Goal: Task Accomplishment & Management: Manage account settings

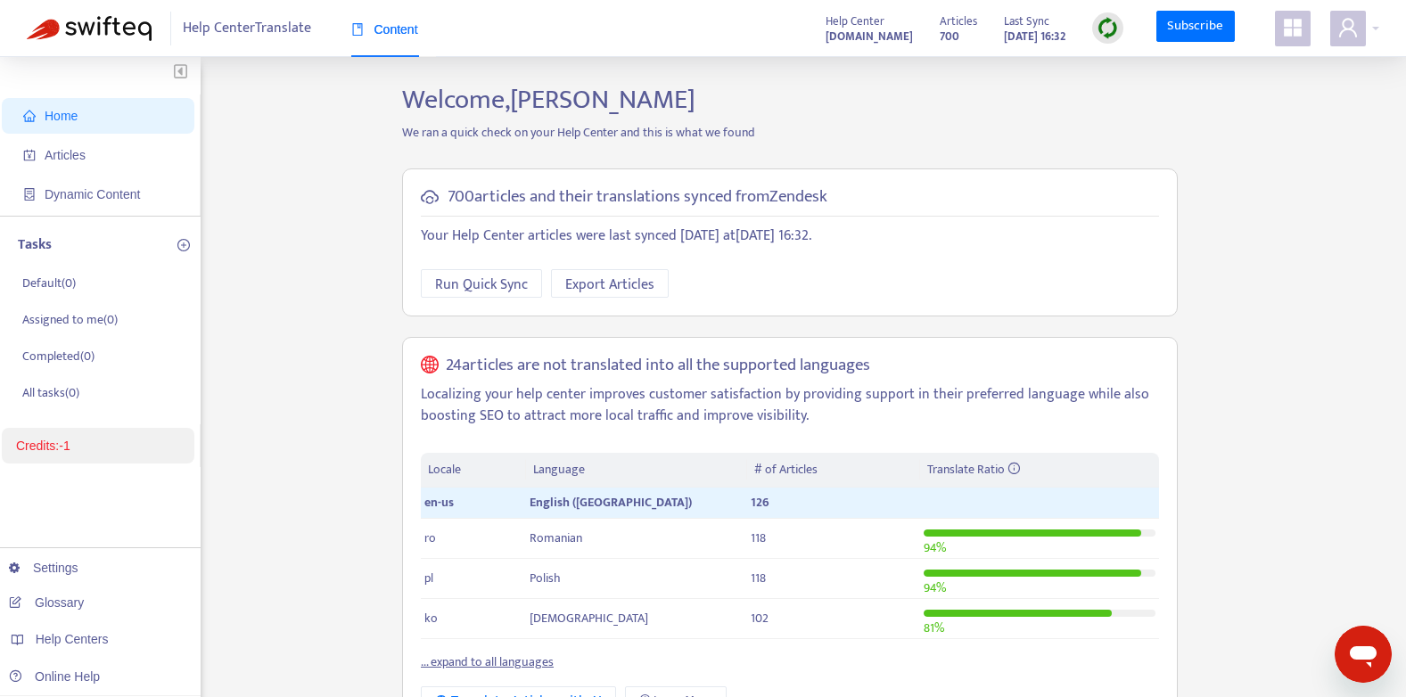
click at [70, 446] on link "Credits: -1" at bounding box center [43, 446] width 54 height 14
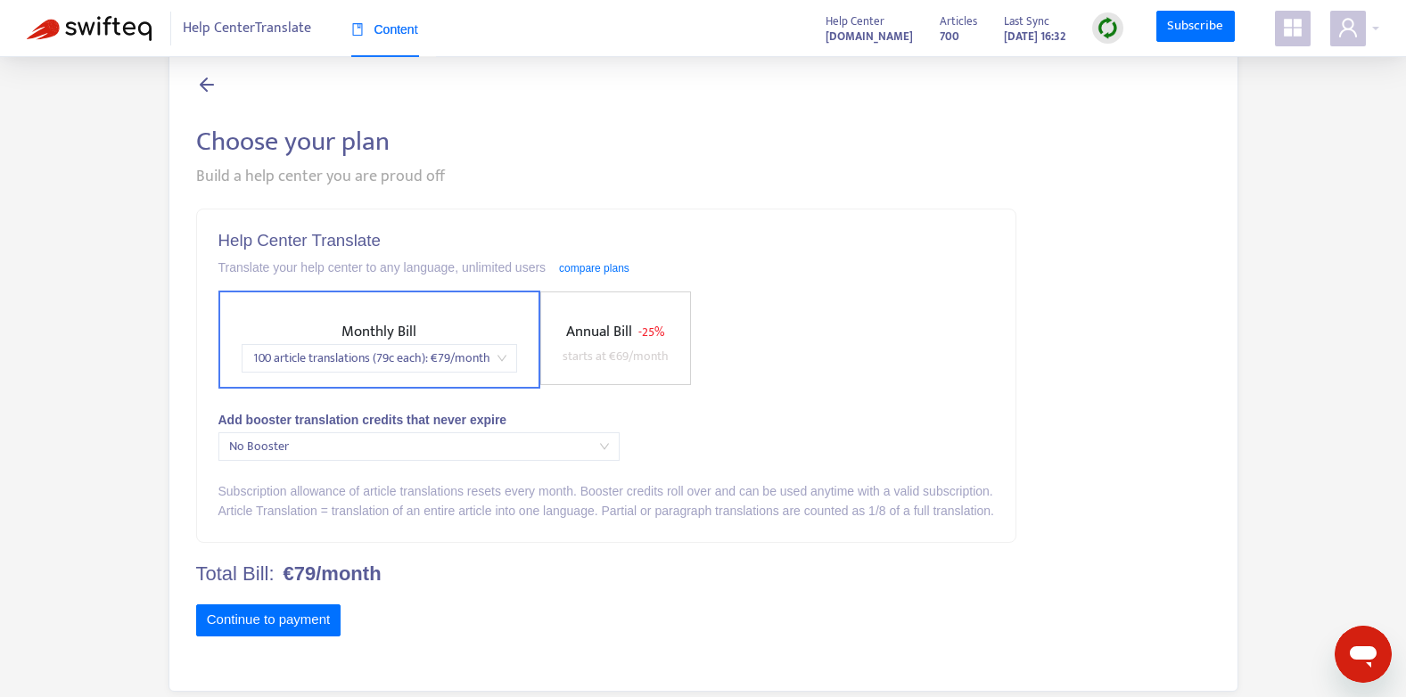
scroll to position [57, 0]
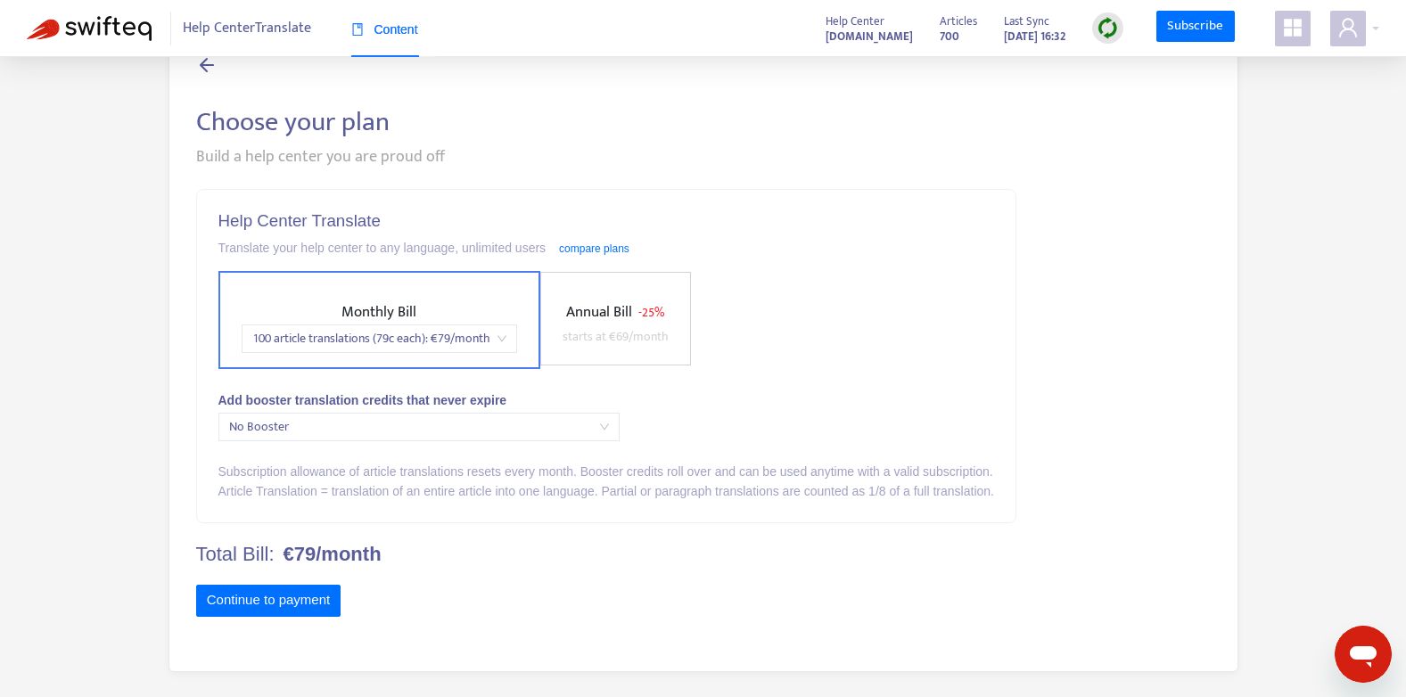
click at [453, 434] on span "No Booster" at bounding box center [419, 427] width 380 height 27
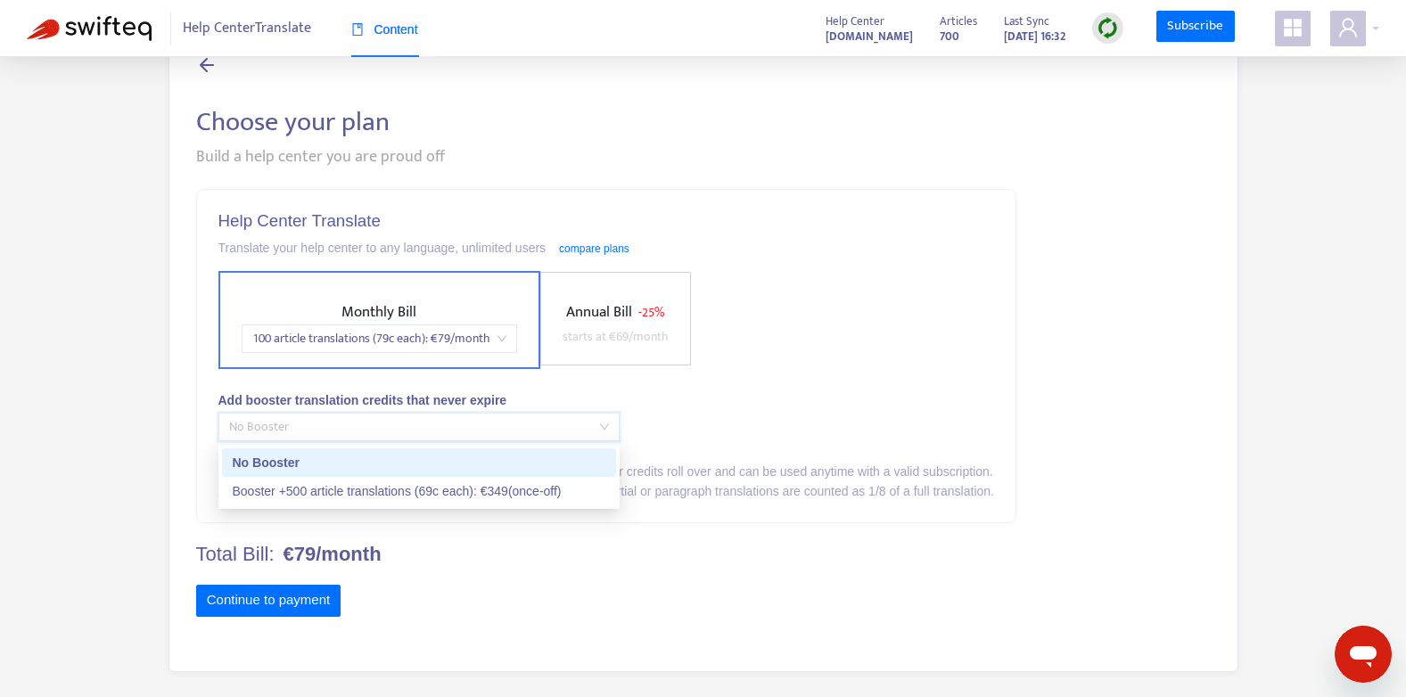
click at [801, 402] on div "Add booster translation credits that never expire" at bounding box center [607, 401] width 776 height 20
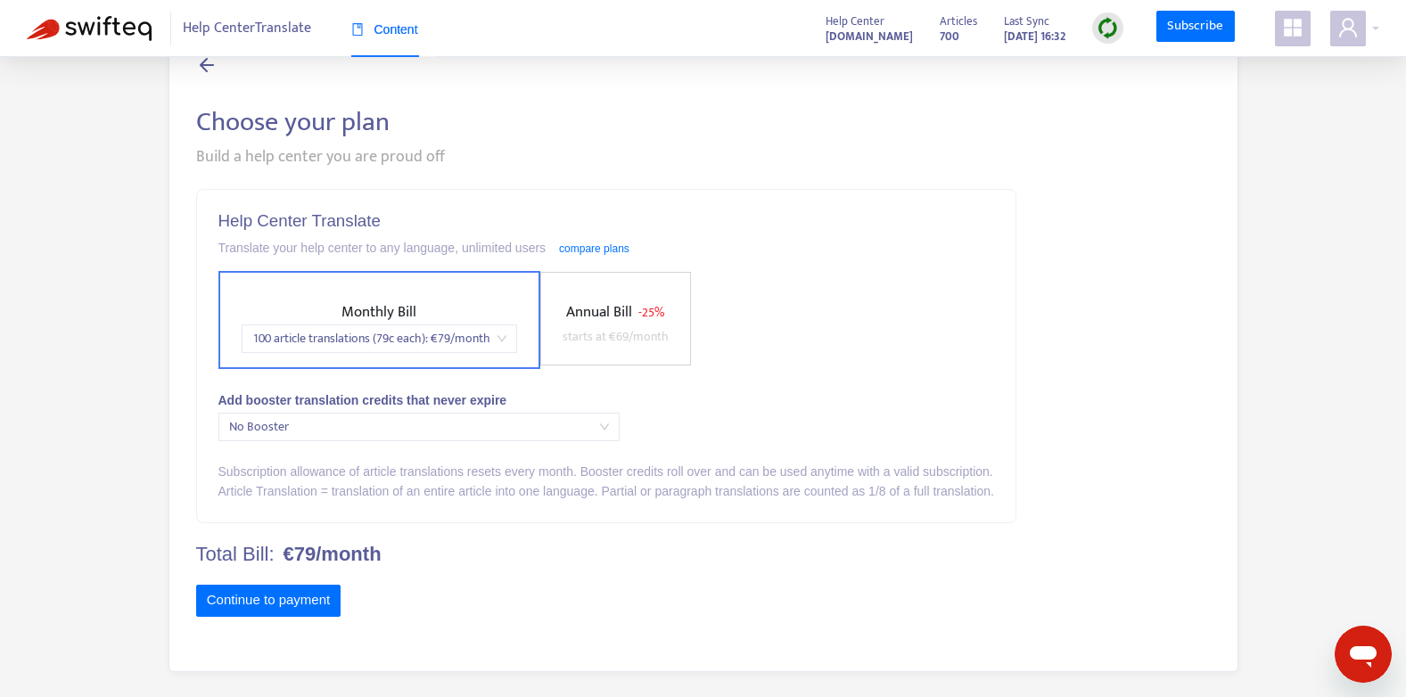
scroll to position [0, 0]
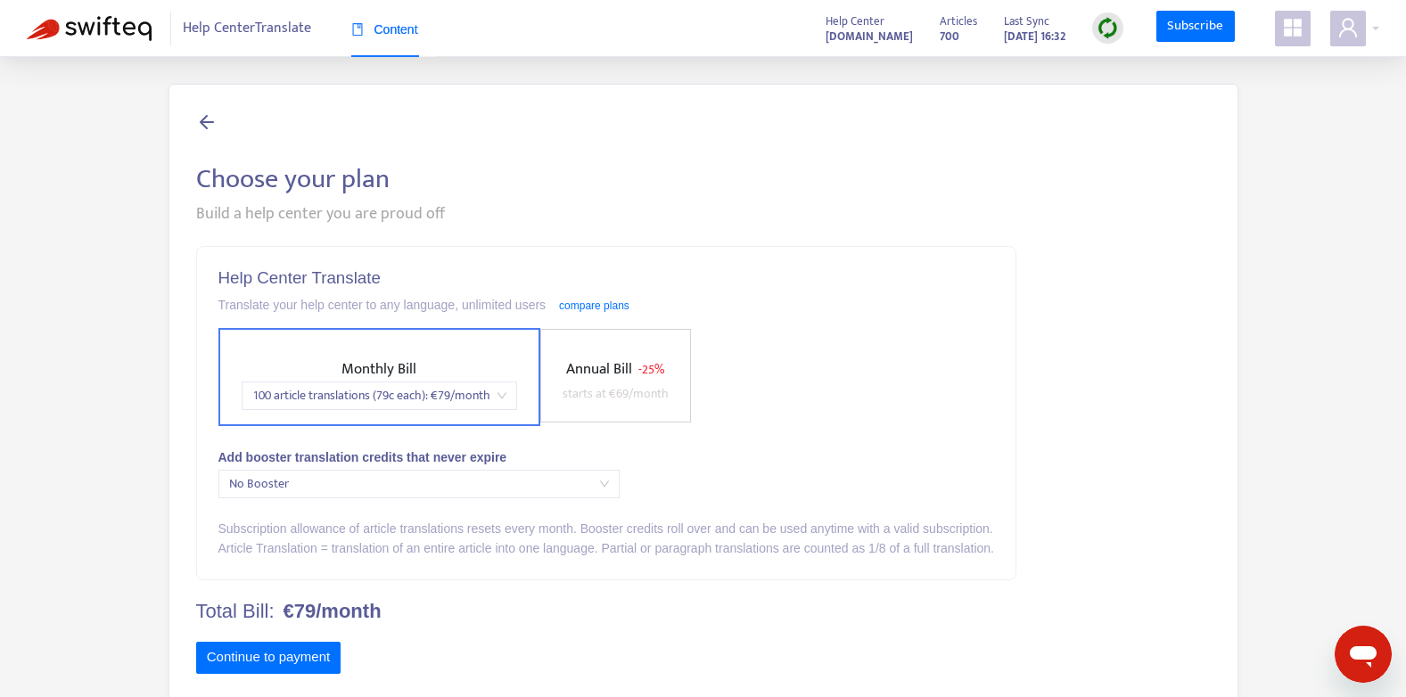
click at [199, 111] on icon at bounding box center [206, 122] width 21 height 22
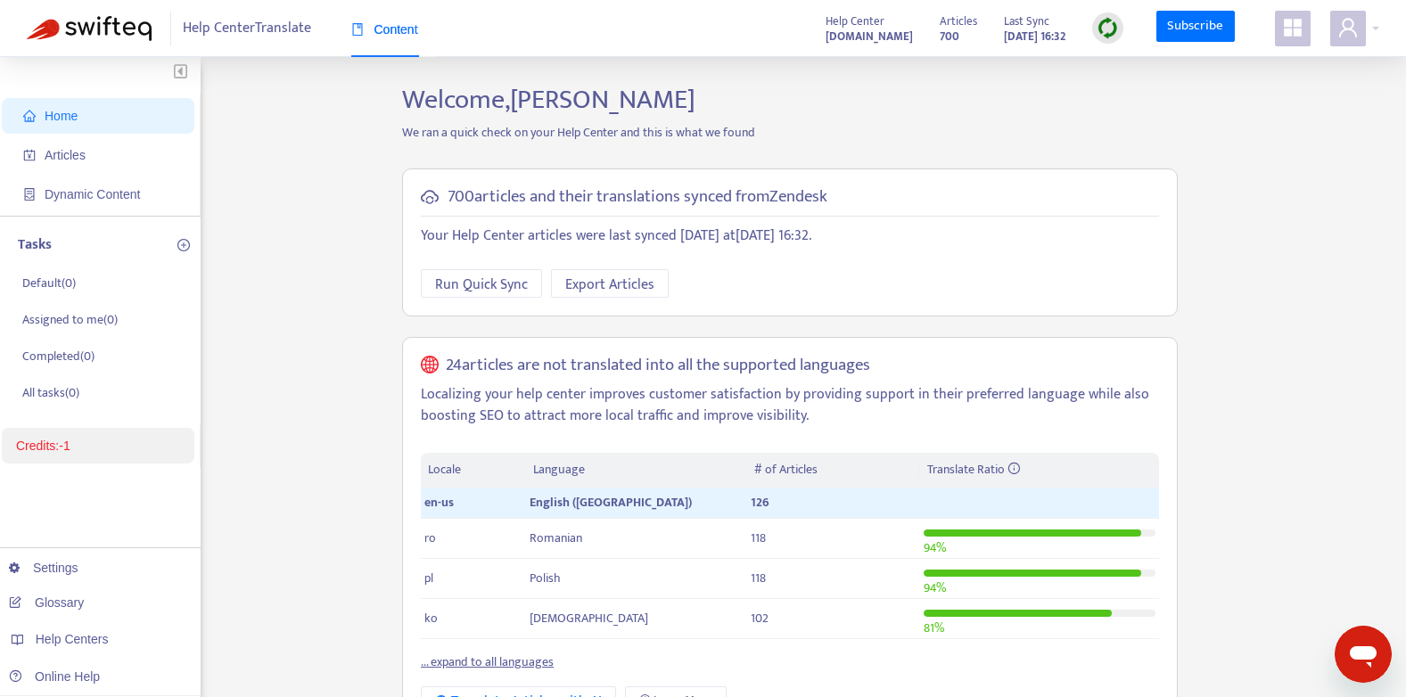
click at [70, 443] on link "Credits: -1" at bounding box center [43, 446] width 54 height 14
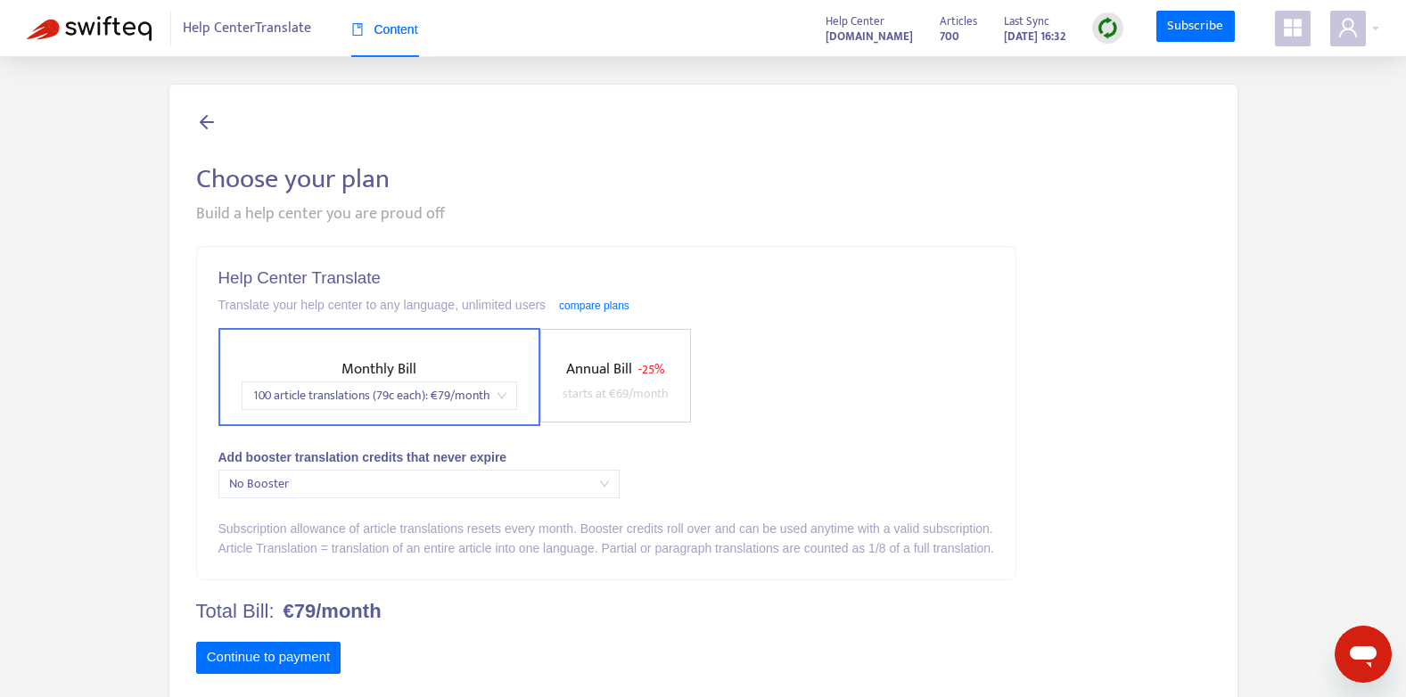
click at [0, 489] on html "Help Center Translate Content Help Center helpcenter.lifepharm.com Articles 700…" at bounding box center [703, 377] width 1406 height 755
click at [315, 480] on span "No Booster" at bounding box center [419, 484] width 380 height 27
click at [310, 491] on span "No Booster" at bounding box center [419, 484] width 380 height 27
click at [0, 592] on html "Help Center Translate Content Help Center helpcenter.lifepharm.com Articles 700…" at bounding box center [703, 377] width 1406 height 755
click at [474, 394] on span "100 article translations (79c each) : € 79 /month" at bounding box center [379, 396] width 254 height 27
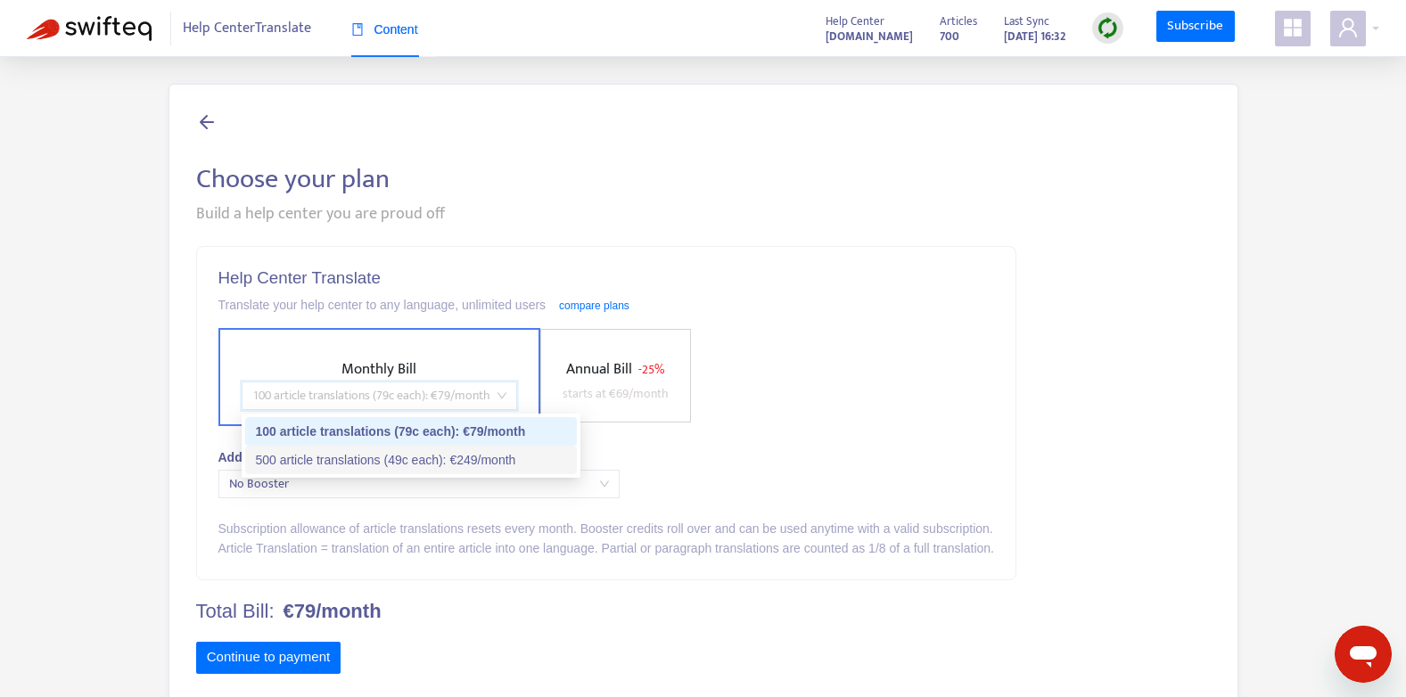
click at [1085, 402] on div "Help Center Translate Translate your help center to any language, unlimited use…" at bounding box center [703, 474] width 1015 height 456
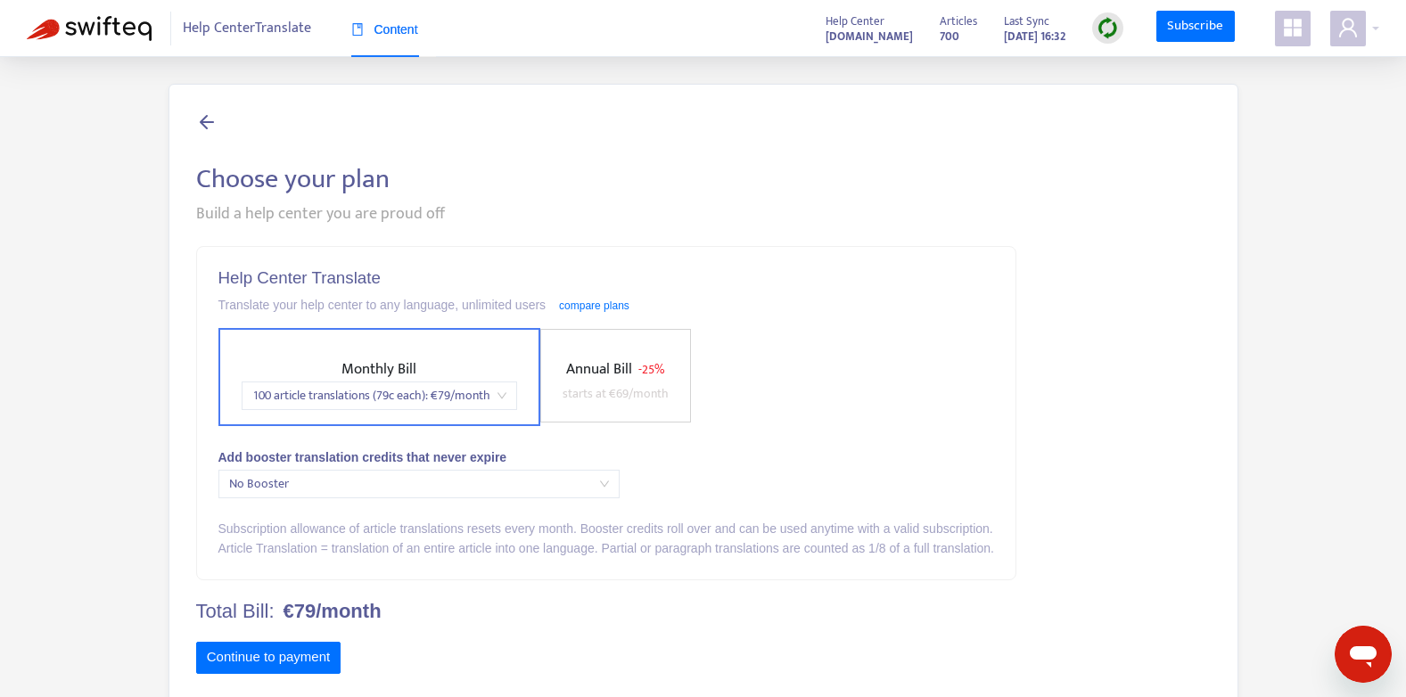
click at [215, 128] on icon at bounding box center [206, 122] width 21 height 22
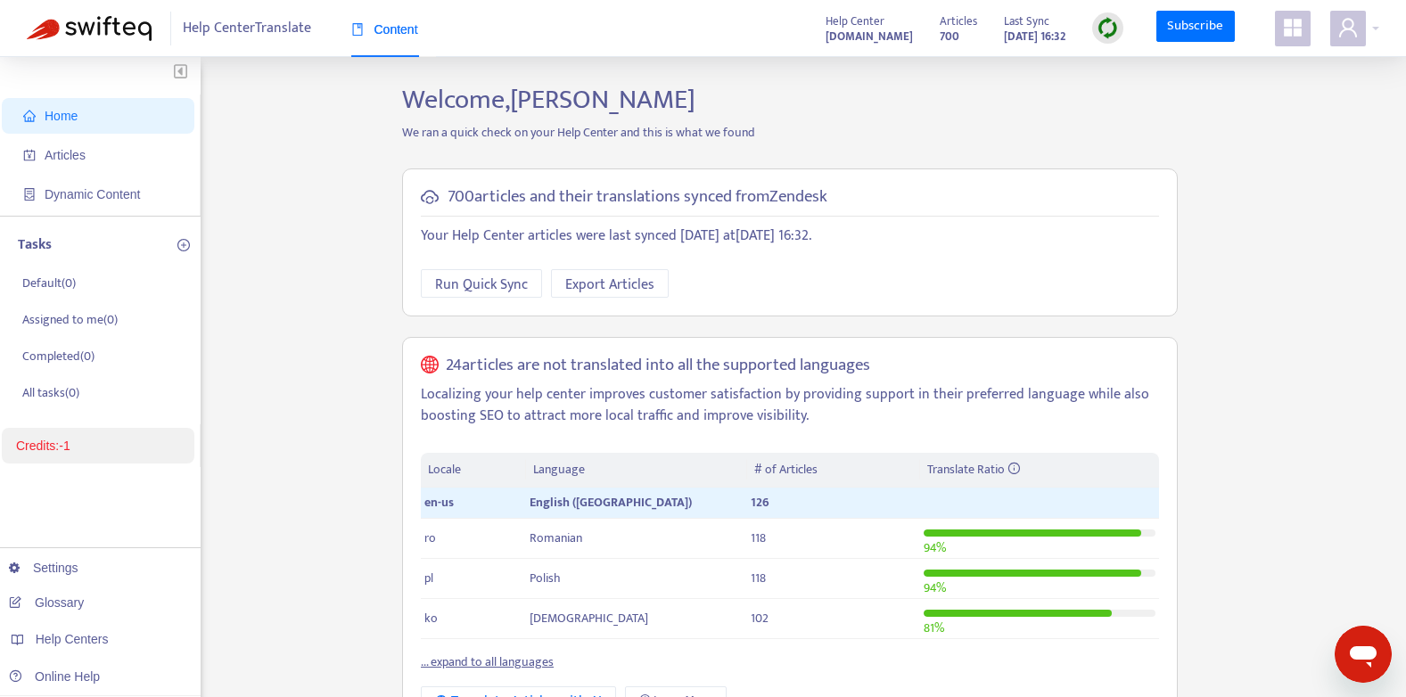
click at [70, 446] on link "Credits: -1" at bounding box center [43, 446] width 54 height 14
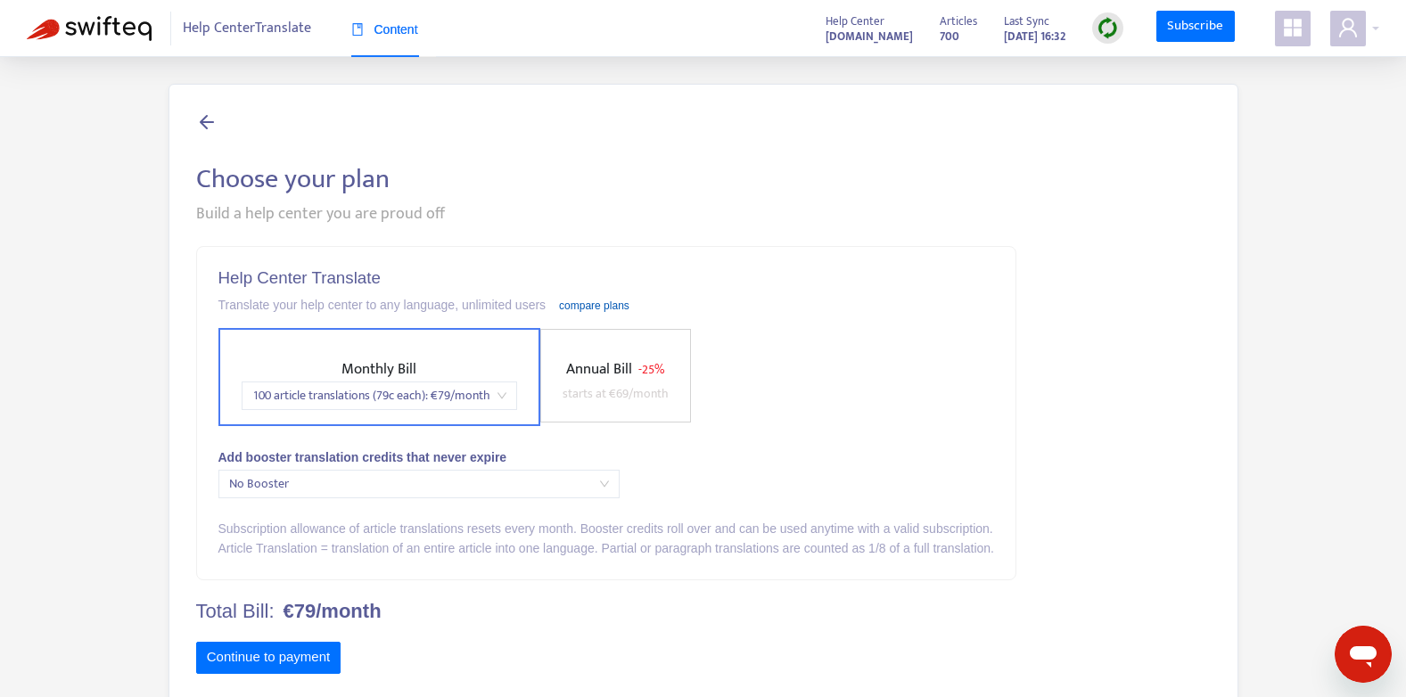
click at [572, 300] on link "compare plans" at bounding box center [594, 306] width 70 height 12
click at [186, 113] on div "Choose your plan Build a help center you are proud off Help Center Translate Tr…" at bounding box center [704, 407] width 1070 height 646
click at [208, 119] on icon at bounding box center [206, 122] width 21 height 22
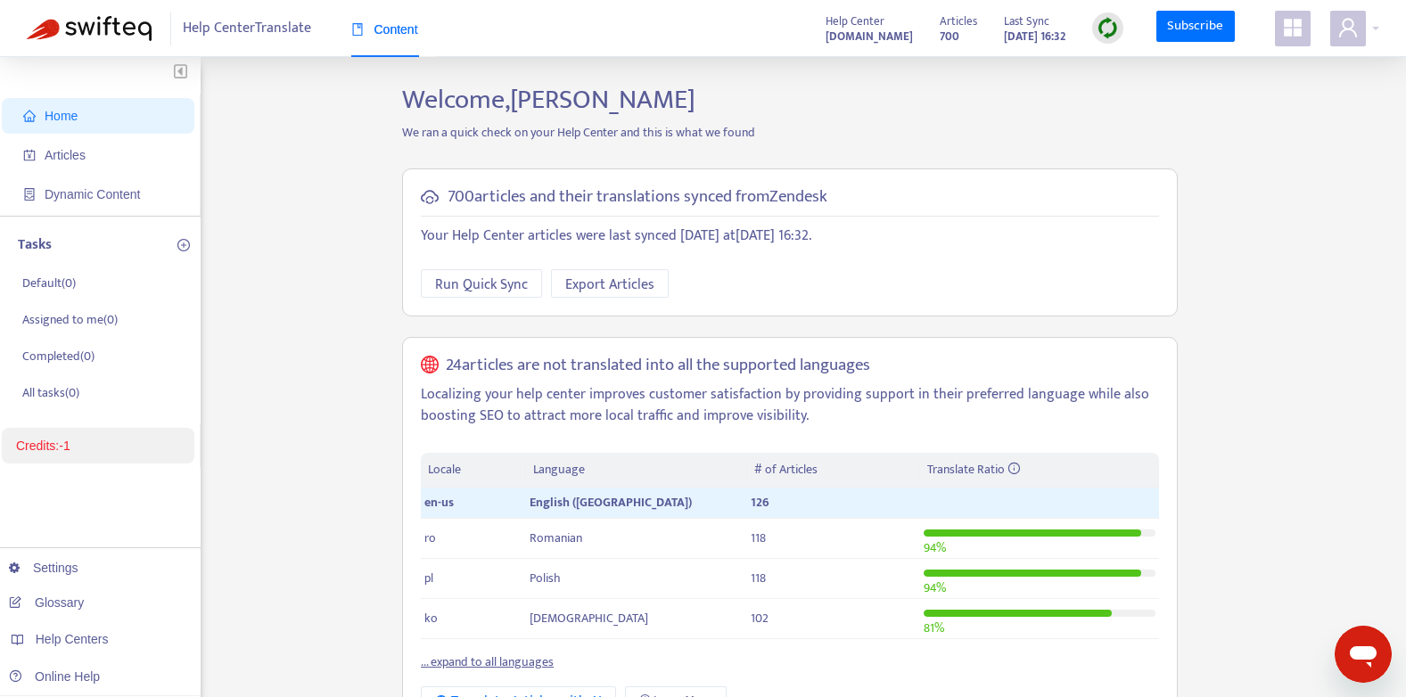
click at [70, 441] on link "Credits: -1" at bounding box center [43, 446] width 54 height 14
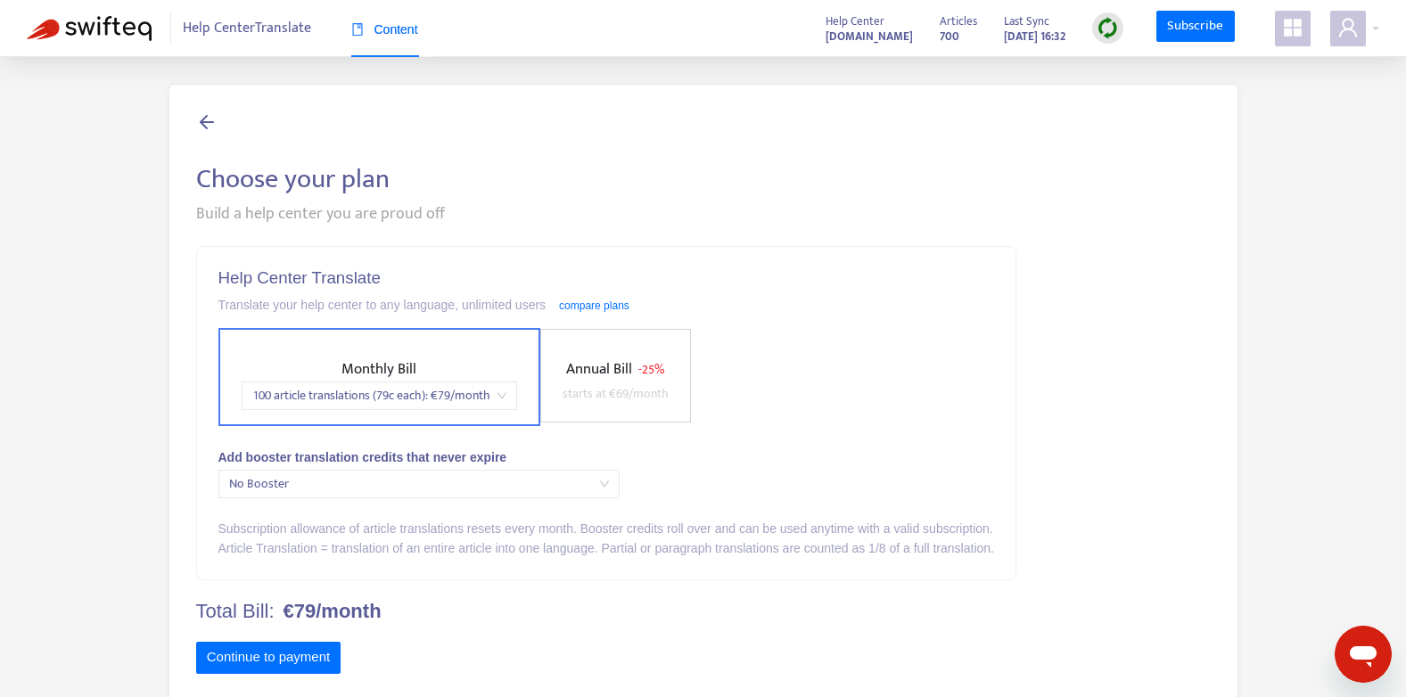
drag, startPoint x: 0, startPoint y: 390, endPoint x: 0, endPoint y: 4, distance: 386.2
click at [0, 390] on html "Help Center Translate Content Help Center helpcenter.lifepharm.com Articles 700…" at bounding box center [703, 377] width 1406 height 755
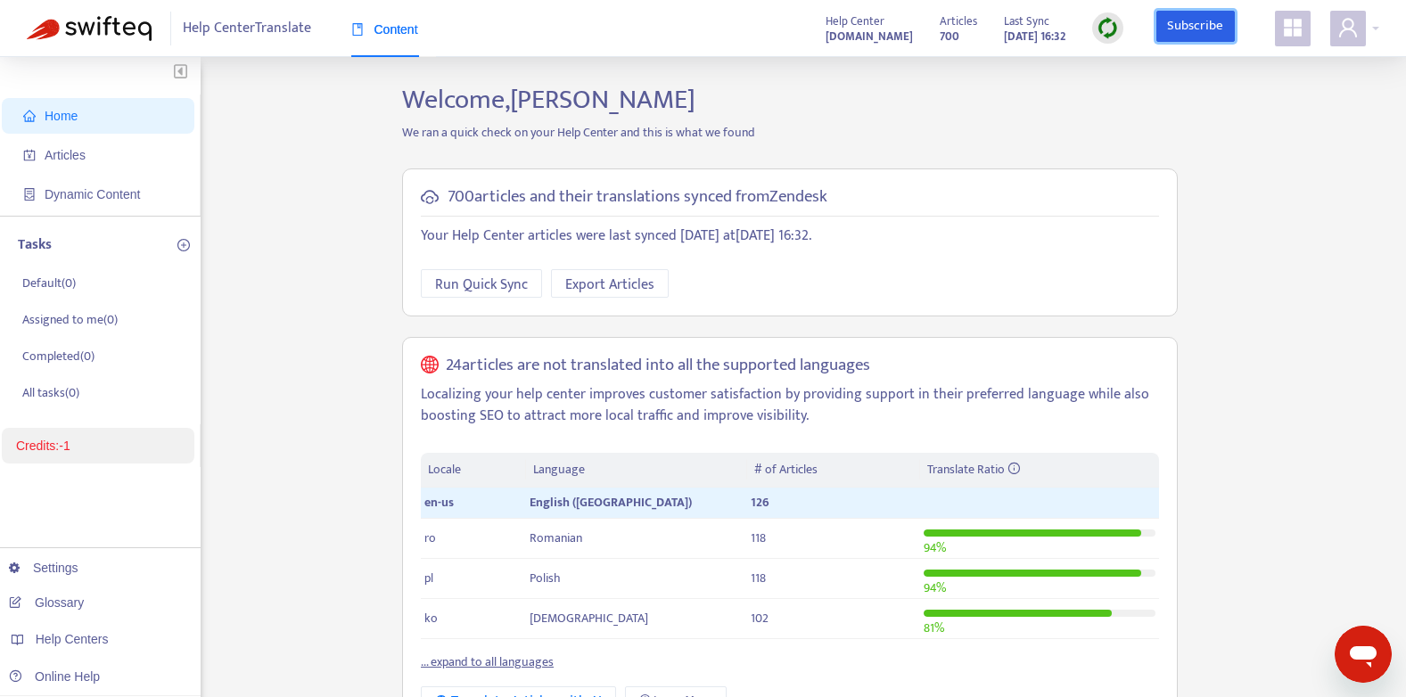
click at [1189, 29] on link "Subscribe" at bounding box center [1196, 27] width 78 height 32
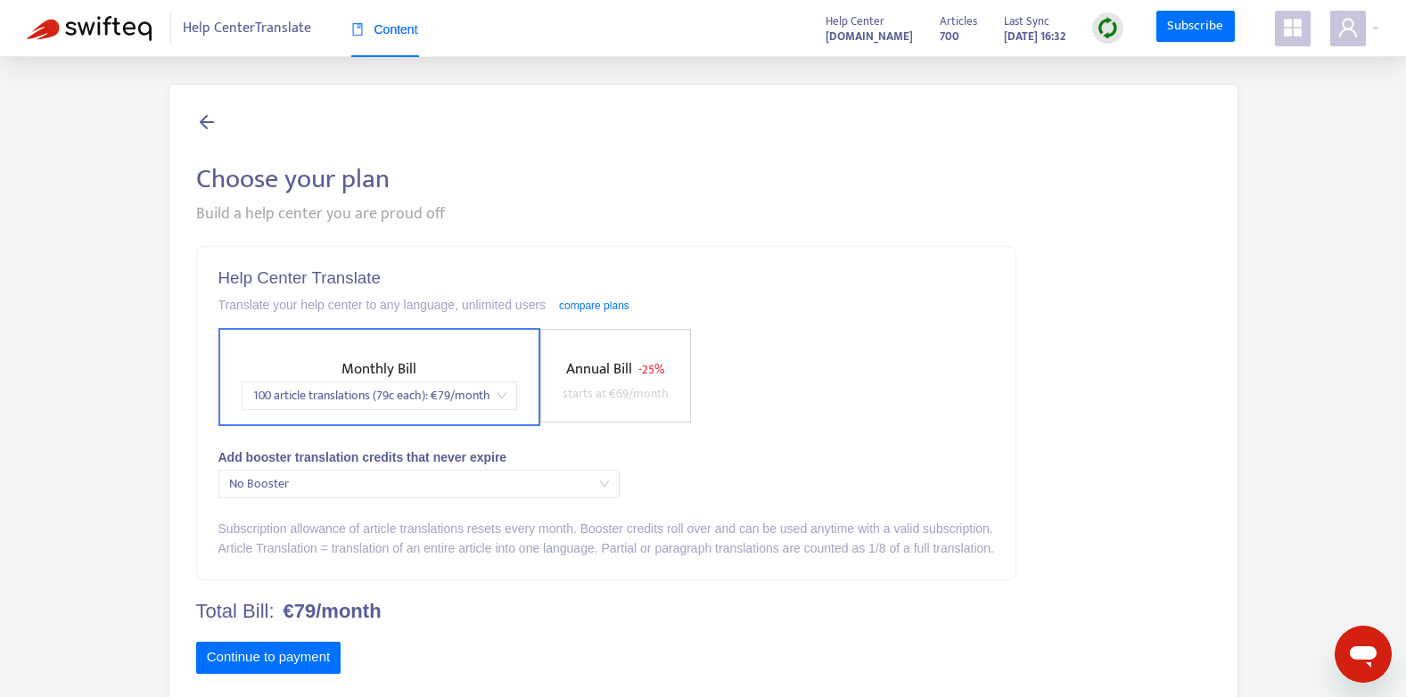
click at [216, 132] on icon at bounding box center [206, 122] width 21 height 22
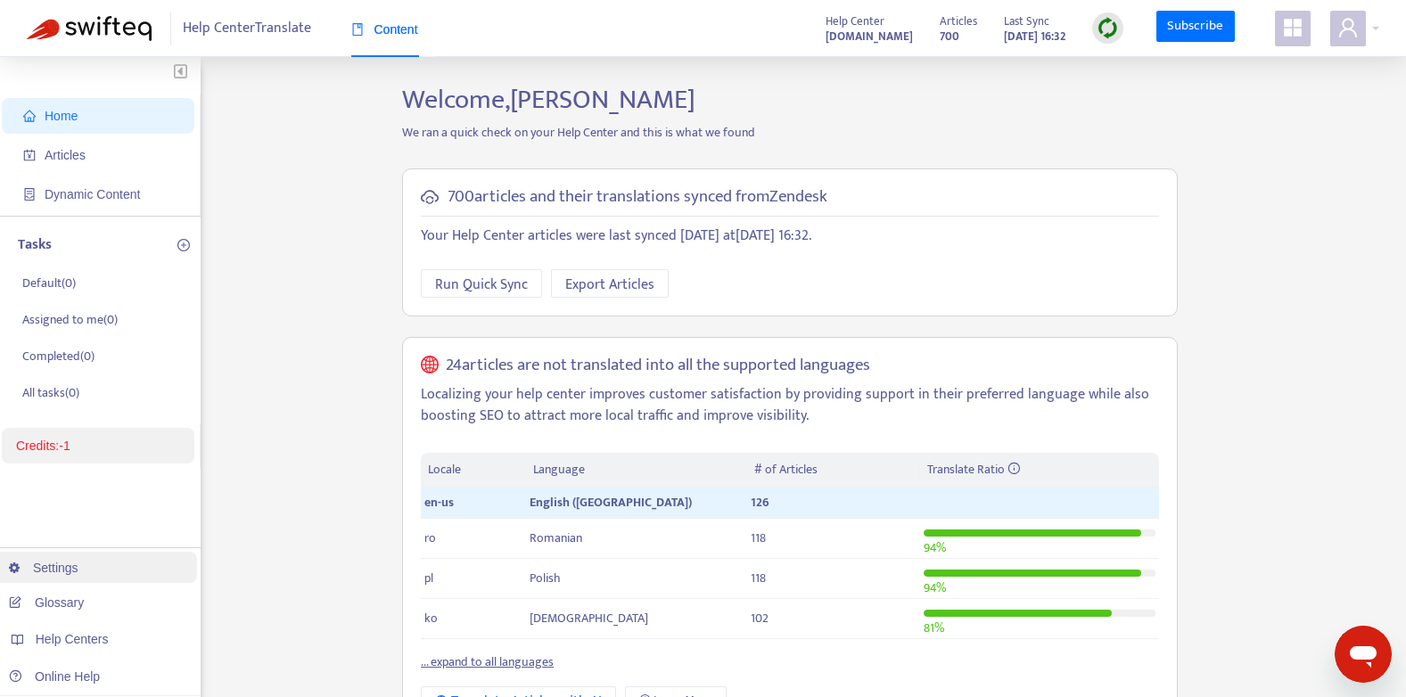
click at [78, 568] on link "Settings" at bounding box center [44, 568] width 70 height 14
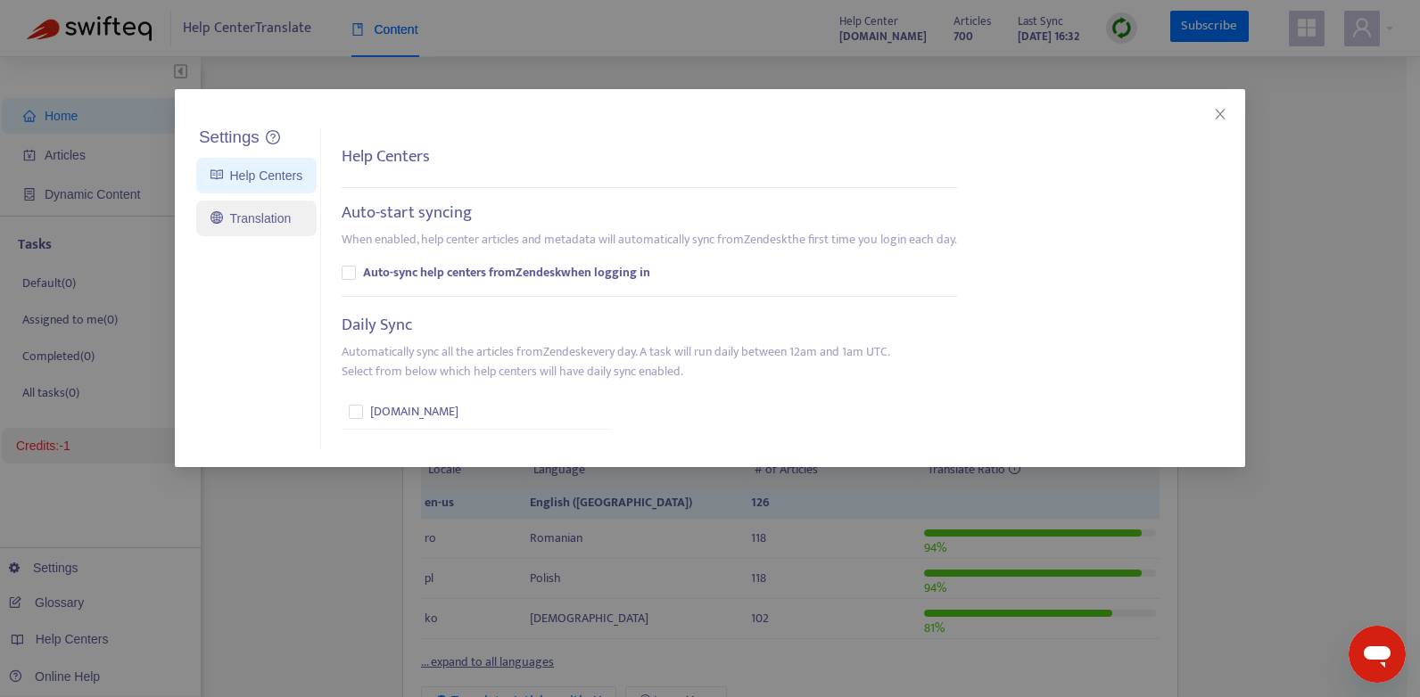
click at [291, 226] on link "Translation" at bounding box center [250, 218] width 80 height 14
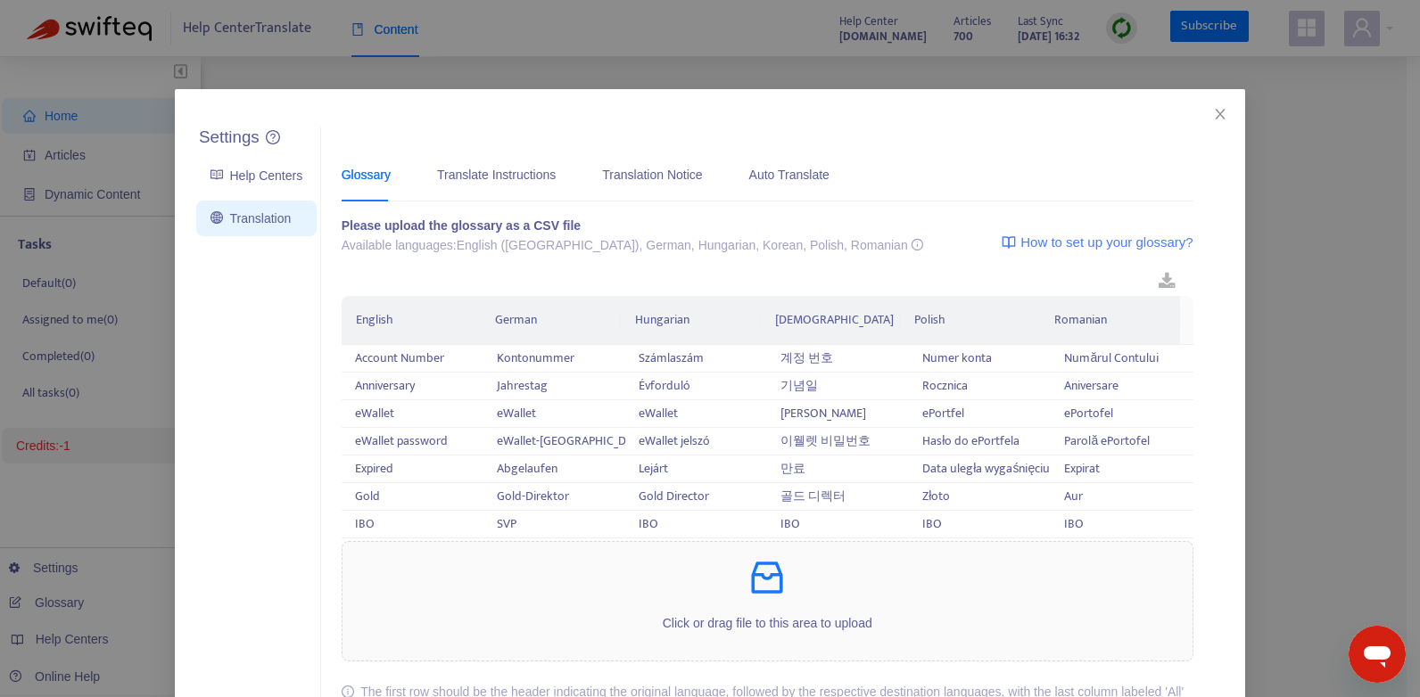
click at [1213, 115] on icon "close" at bounding box center [1220, 114] width 14 height 14
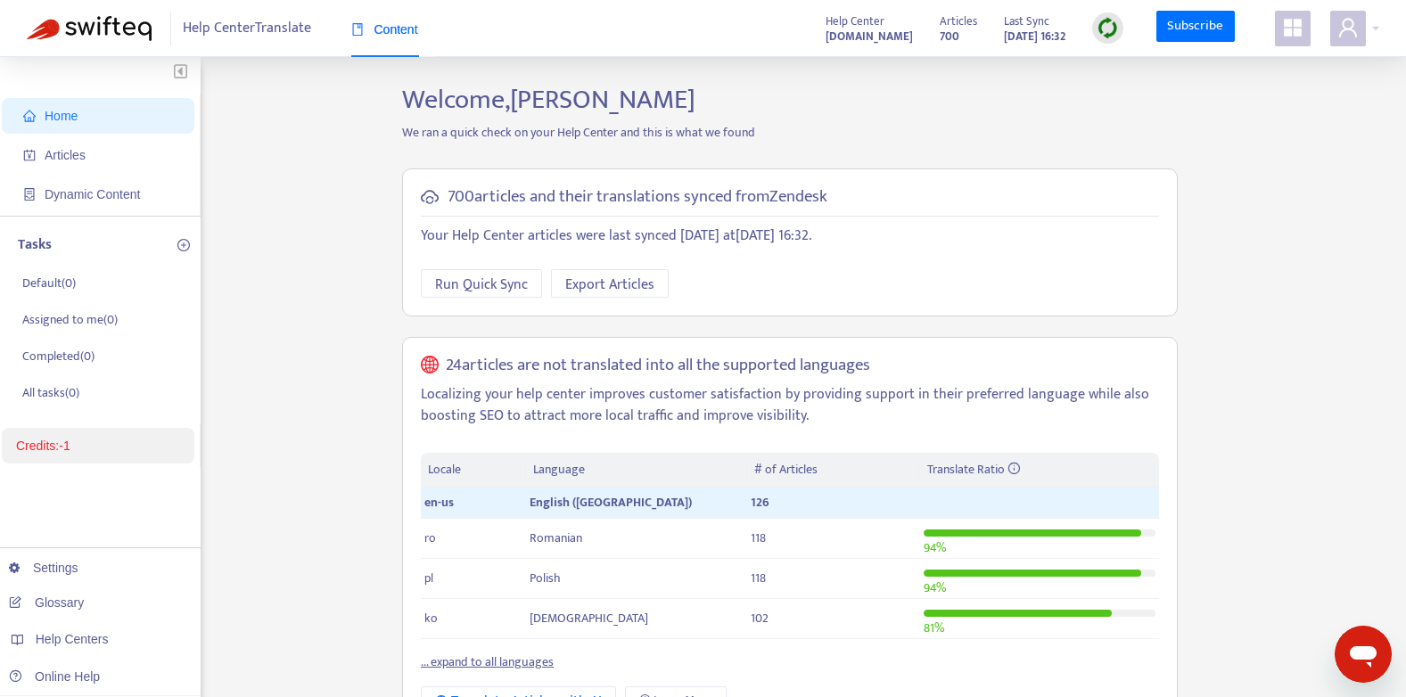
click at [1291, 25] on icon "appstore" at bounding box center [1293, 28] width 18 height 18
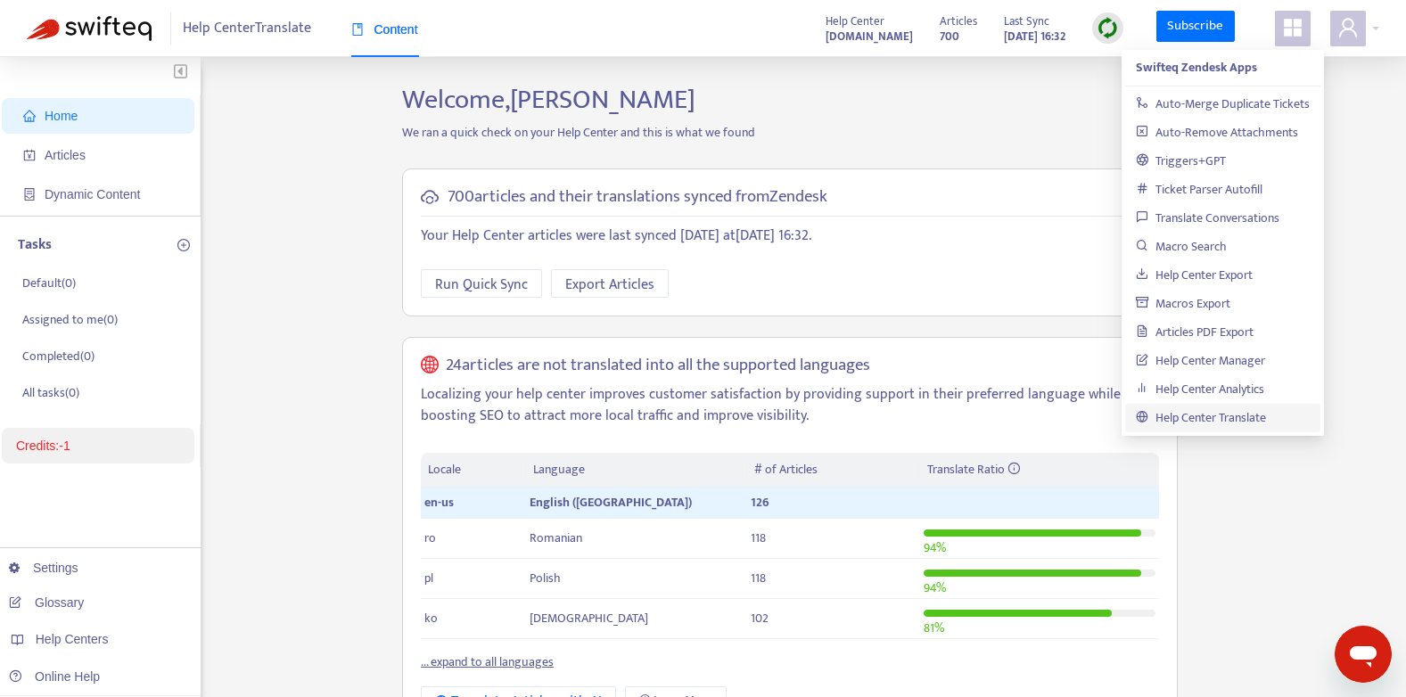
click at [1371, 335] on div "Home Articles Dynamic Content Tasks Default ( 0 ) Assigned to me ( 0 ) Complete…" at bounding box center [703, 605] width 1353 height 1043
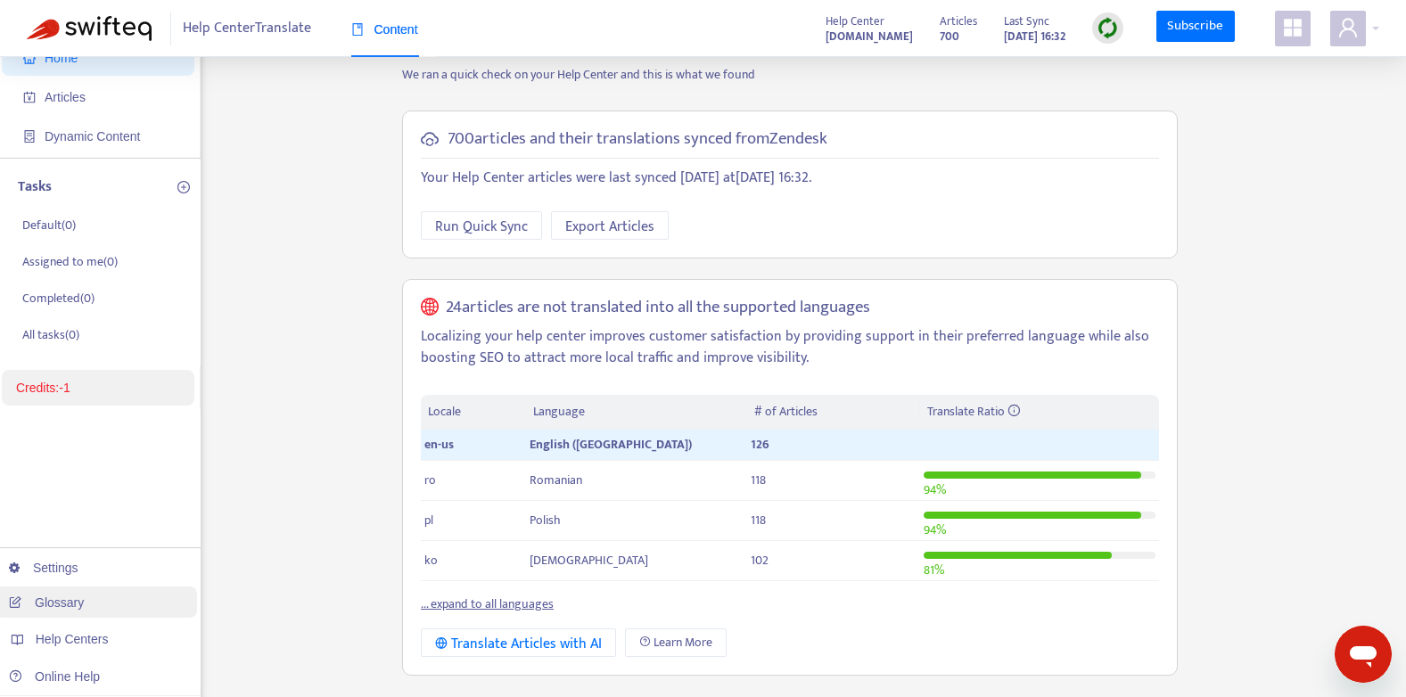
scroll to position [89, 0]
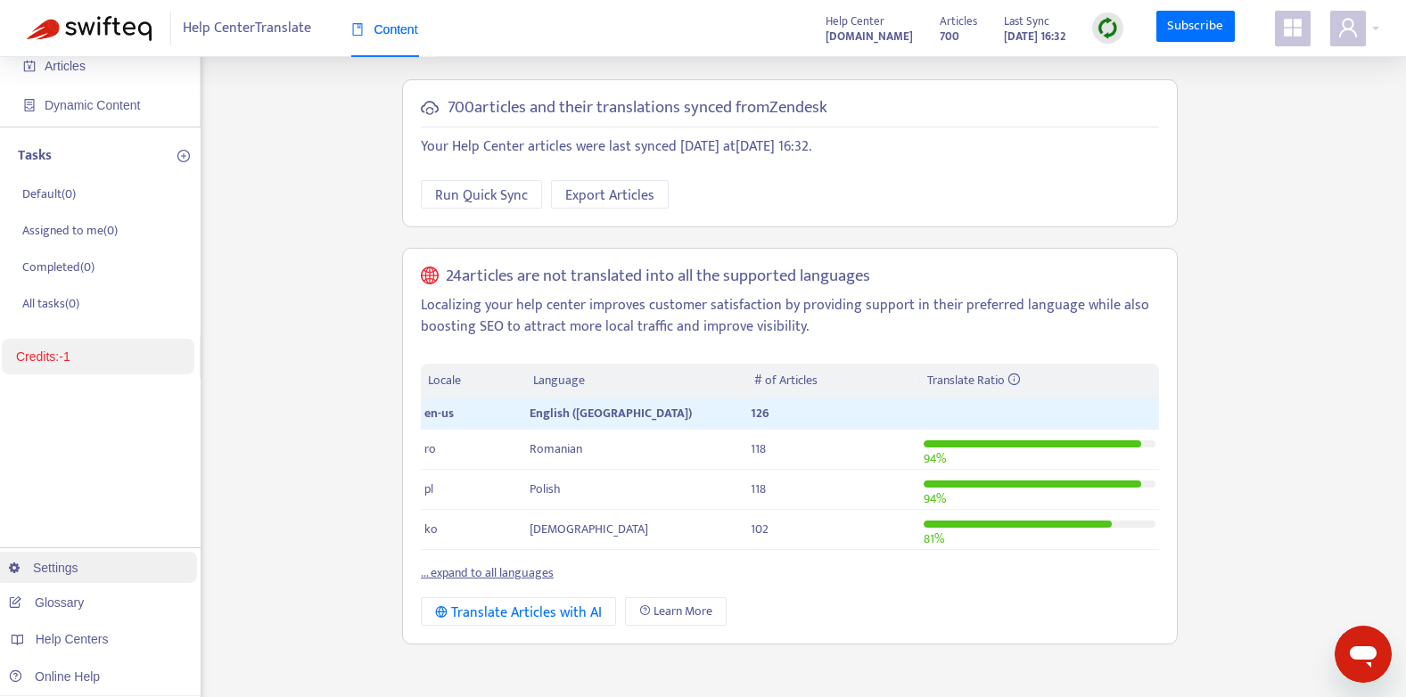
click at [78, 575] on link "Settings" at bounding box center [44, 568] width 70 height 14
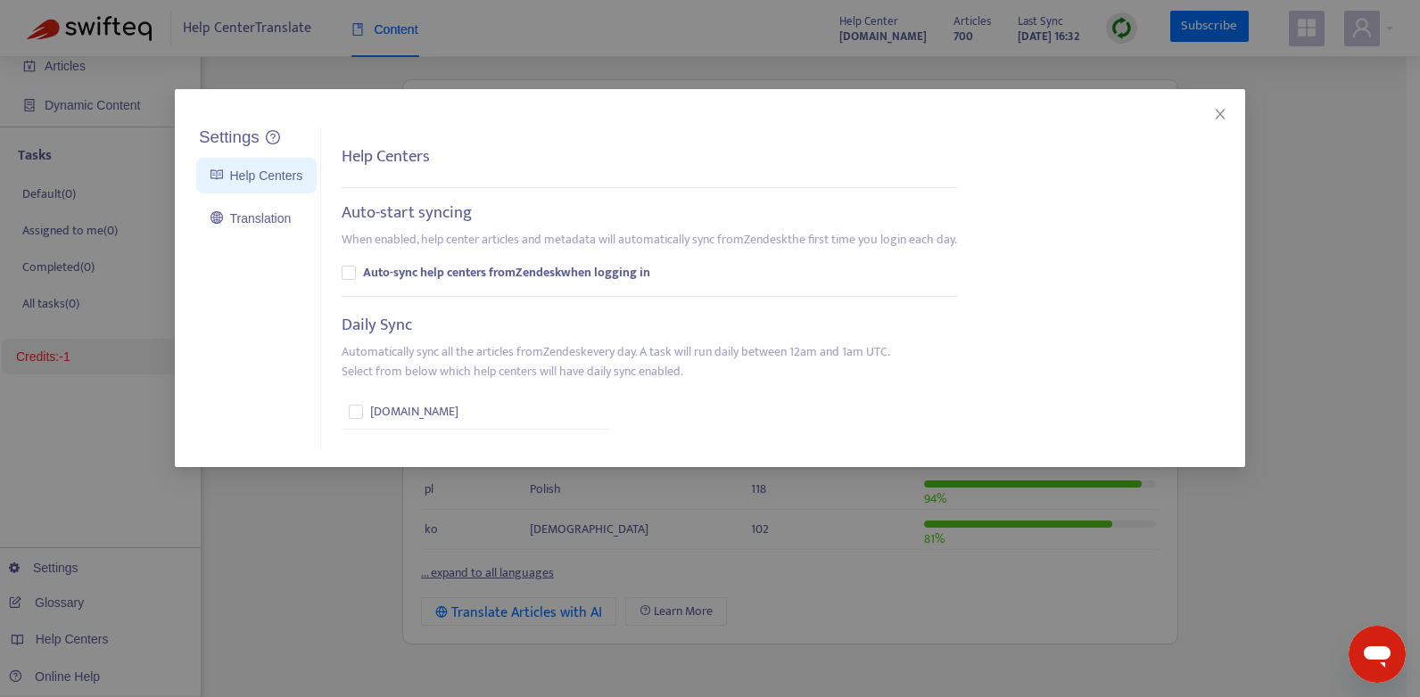
click at [302, 586] on div "Settings Help Centers Translation Settings Help Centers Auto-start syncing When…" at bounding box center [710, 348] width 1420 height 697
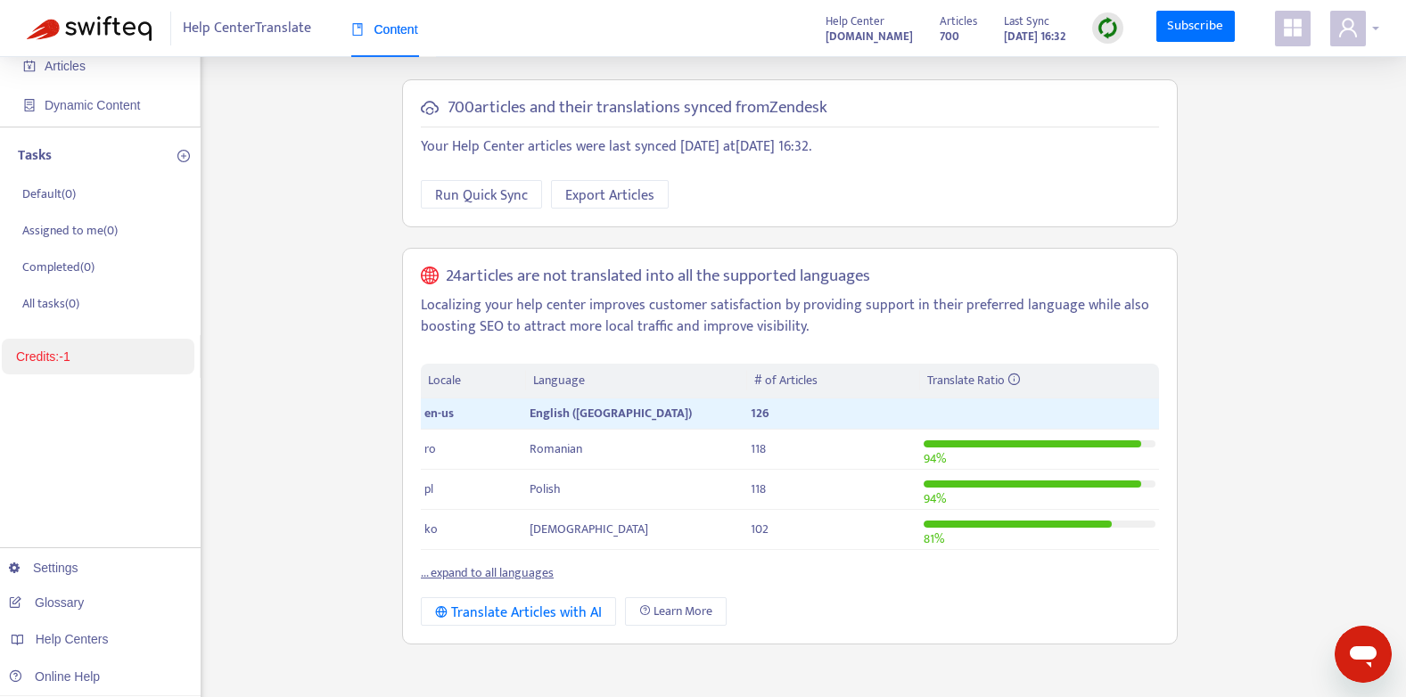
click at [1349, 22] on icon "user" at bounding box center [1348, 27] width 21 height 21
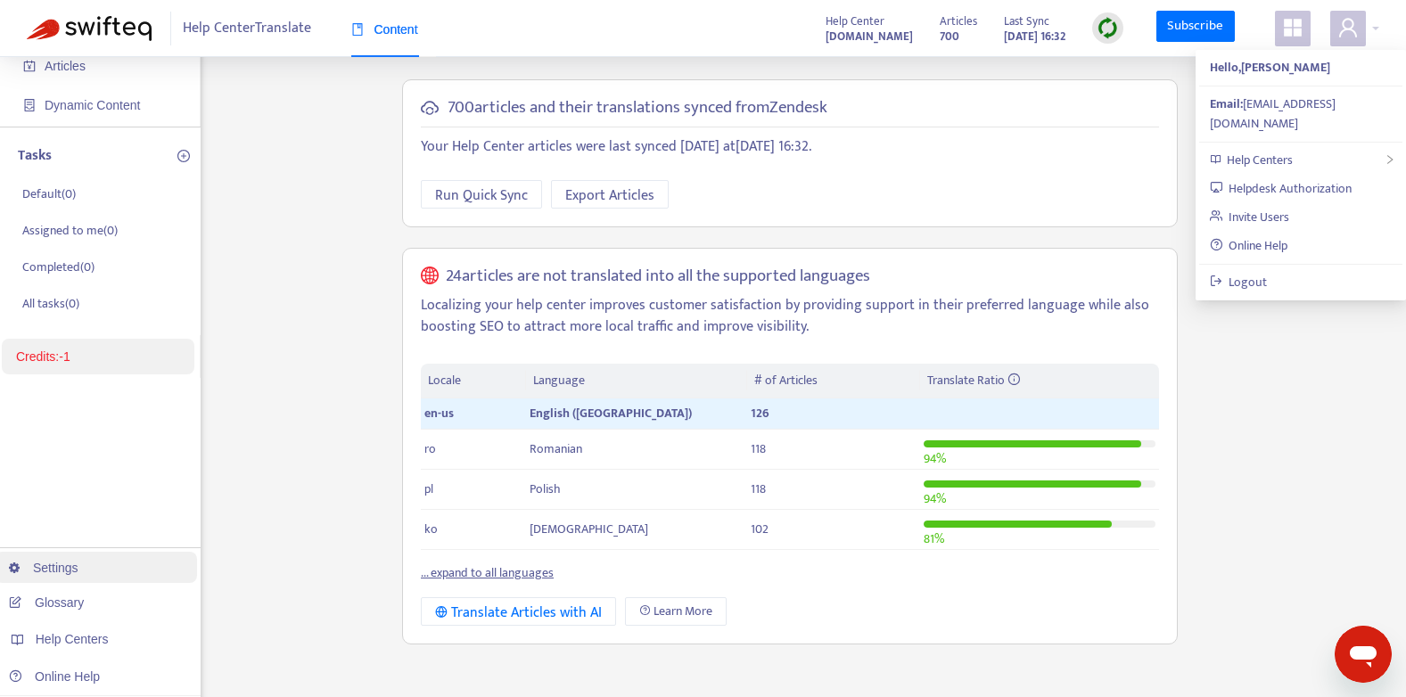
click at [78, 561] on link "Settings" at bounding box center [44, 568] width 70 height 14
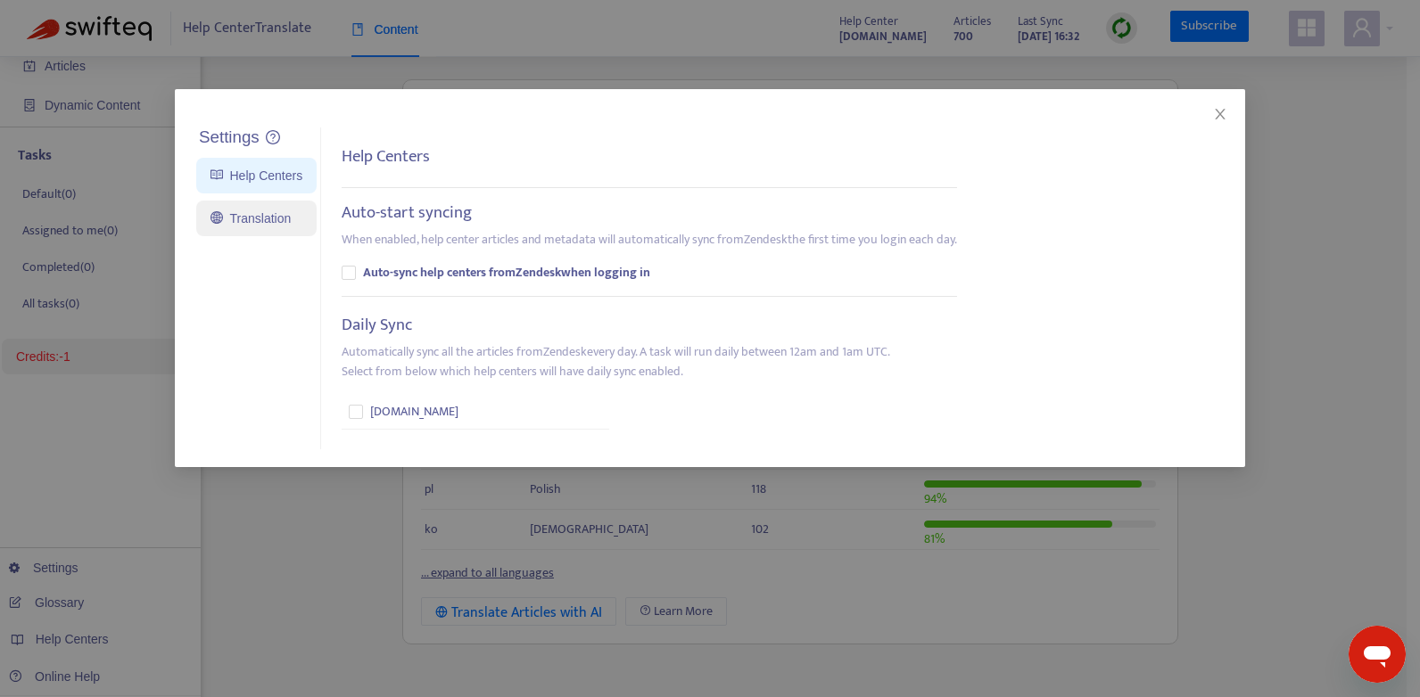
click at [291, 211] on link "Translation" at bounding box center [250, 218] width 80 height 14
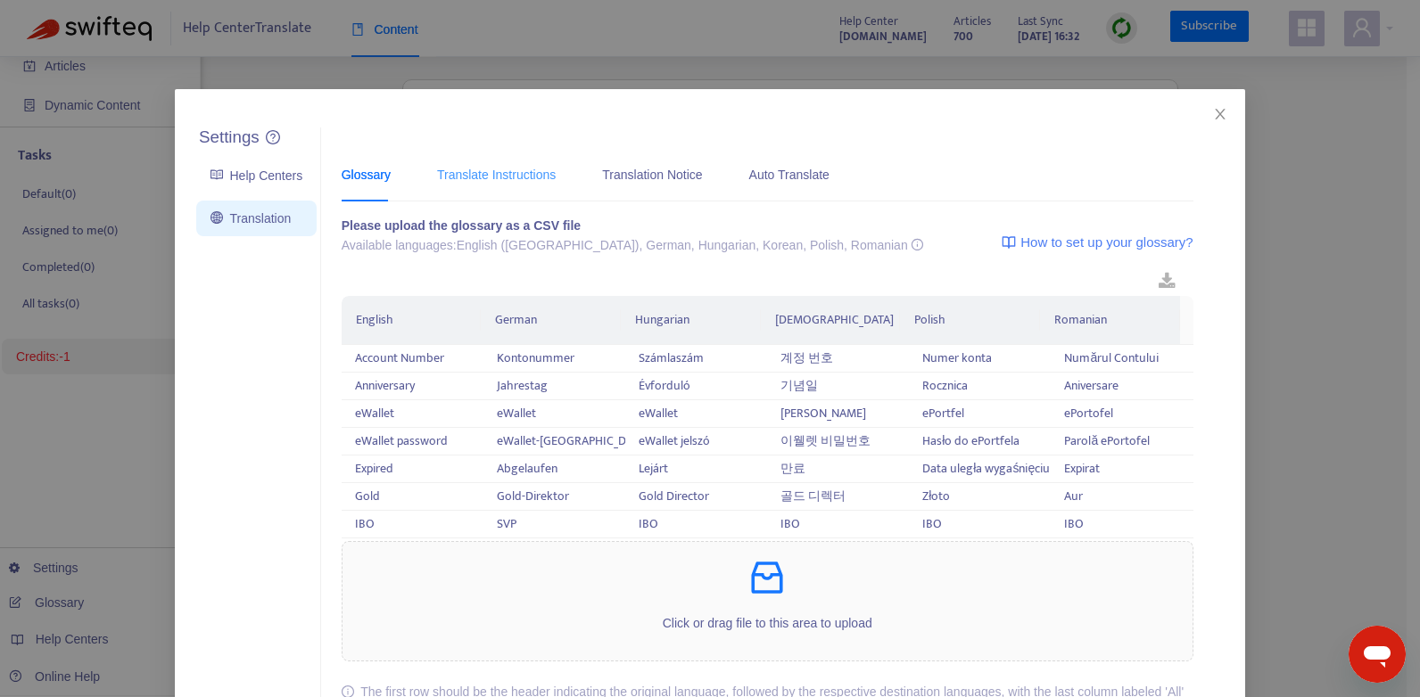
click at [477, 188] on div "Translate Instructions" at bounding box center [496, 174] width 119 height 54
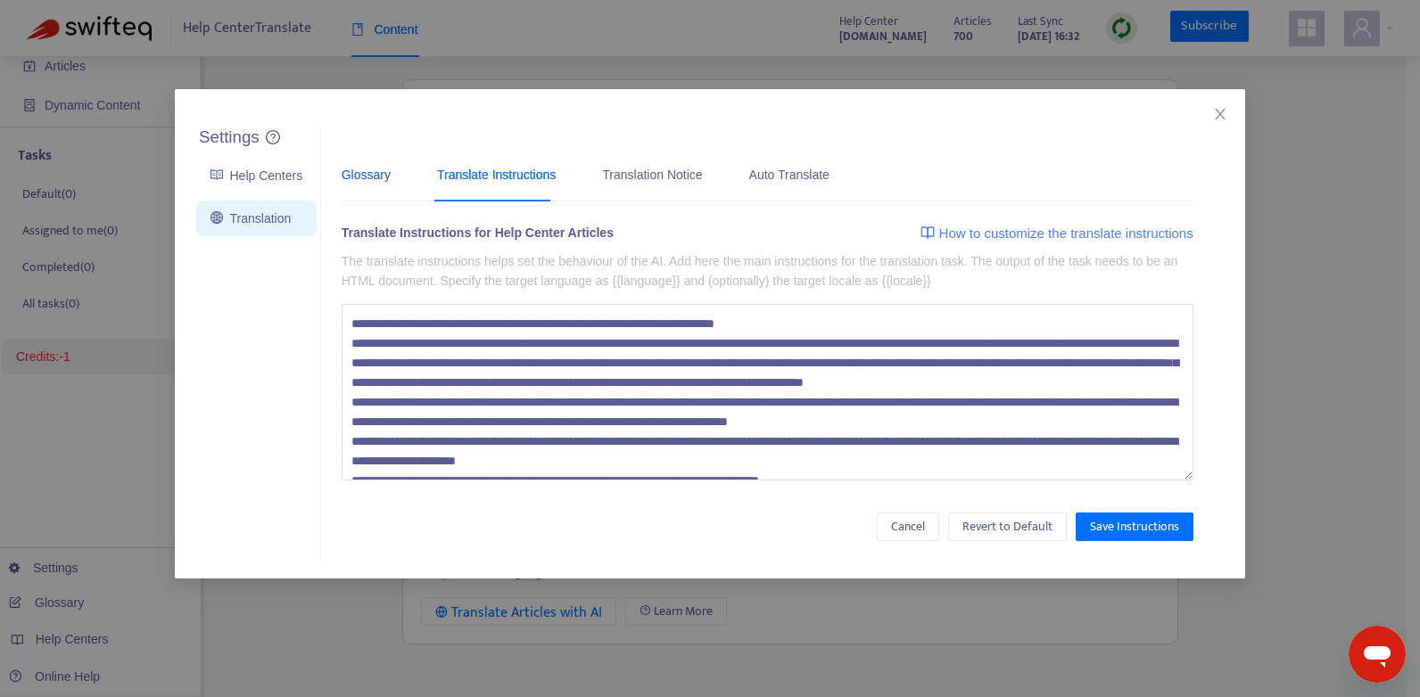
click at [363, 178] on div "Glossary" at bounding box center [366, 175] width 49 height 20
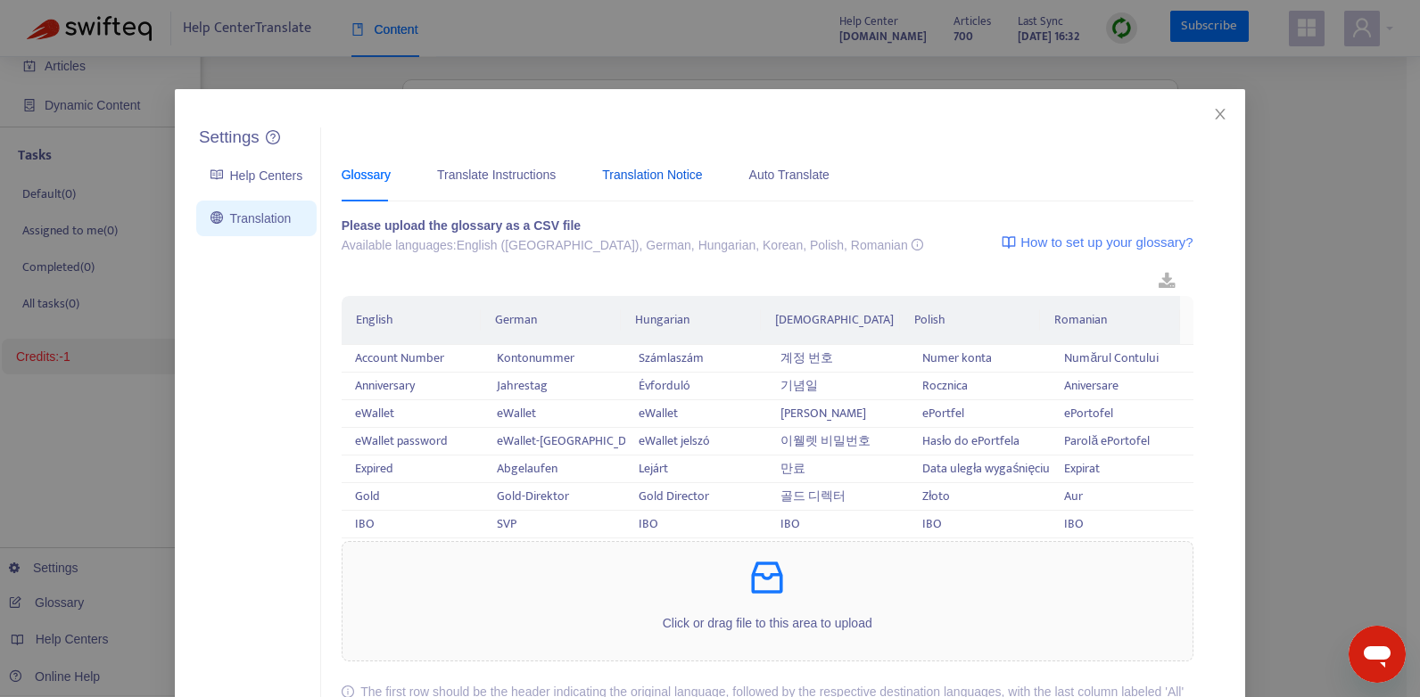
click at [676, 174] on div "Translation Notice" at bounding box center [652, 175] width 100 height 20
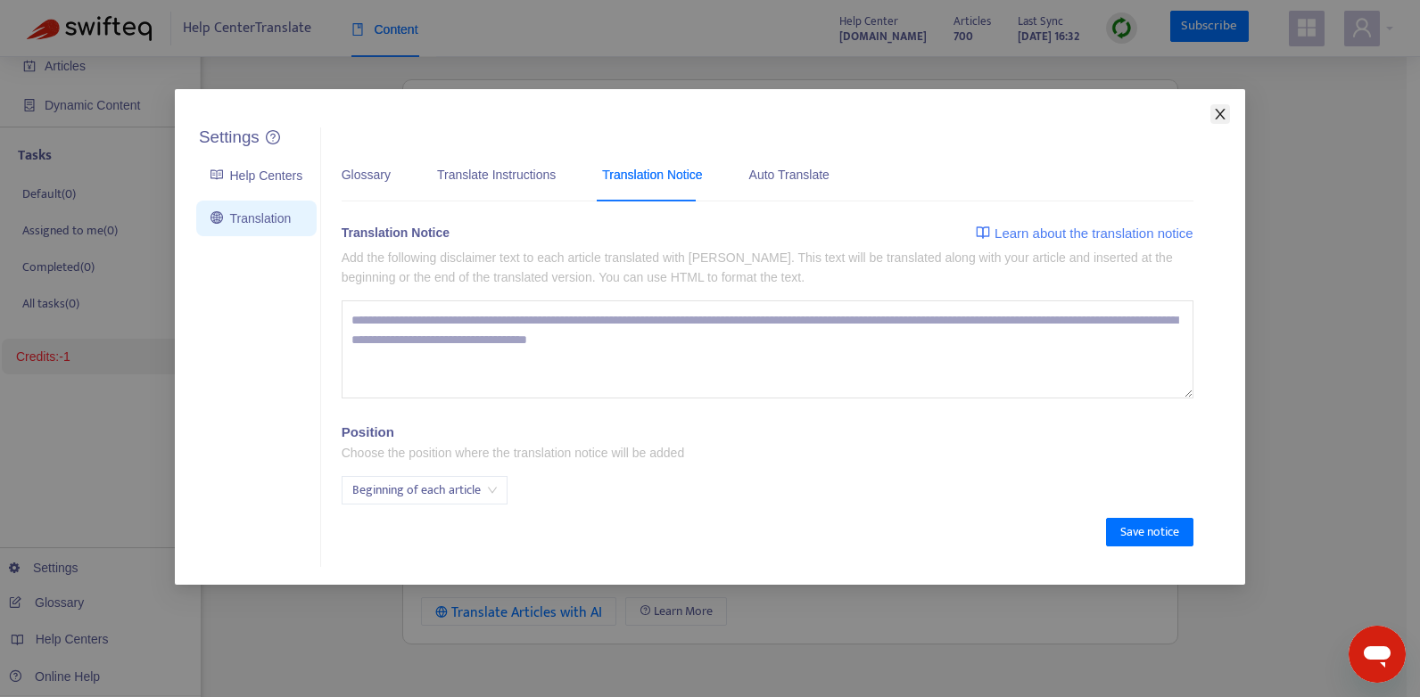
click at [1219, 117] on icon "close" at bounding box center [1220, 114] width 14 height 14
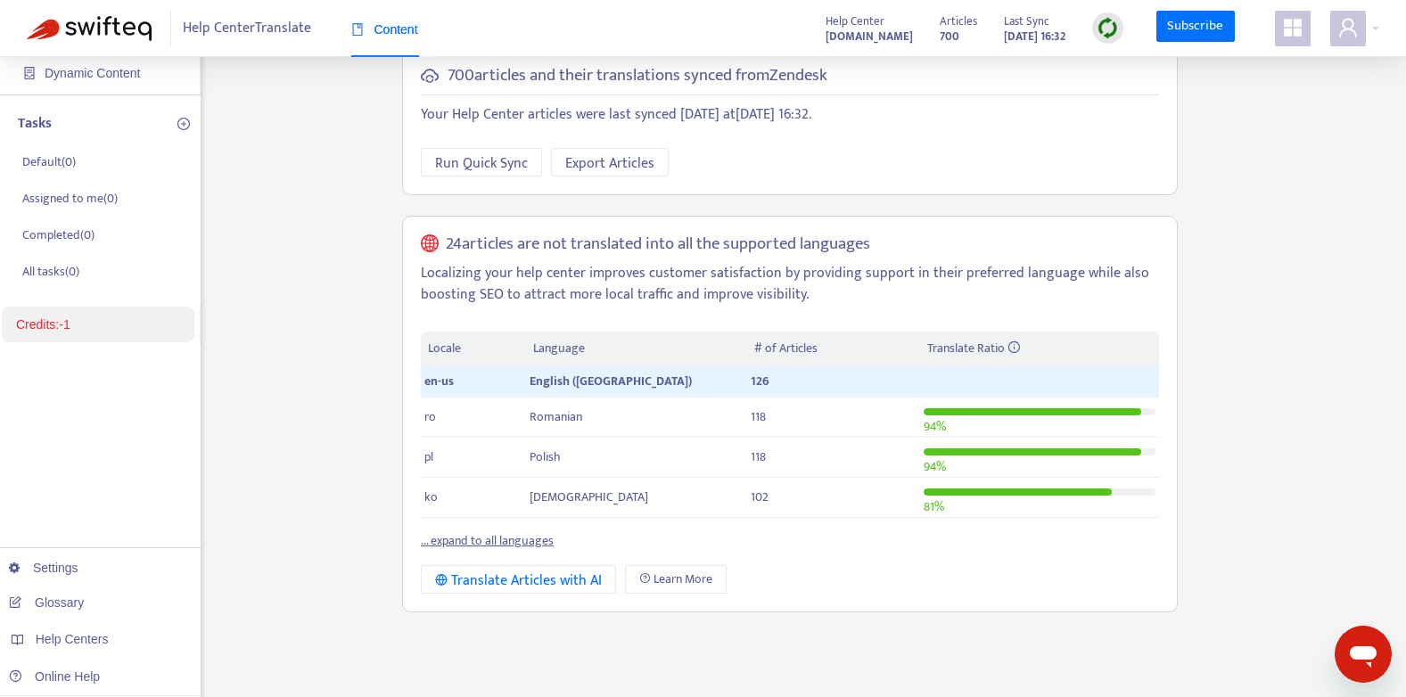
scroll to position [0, 0]
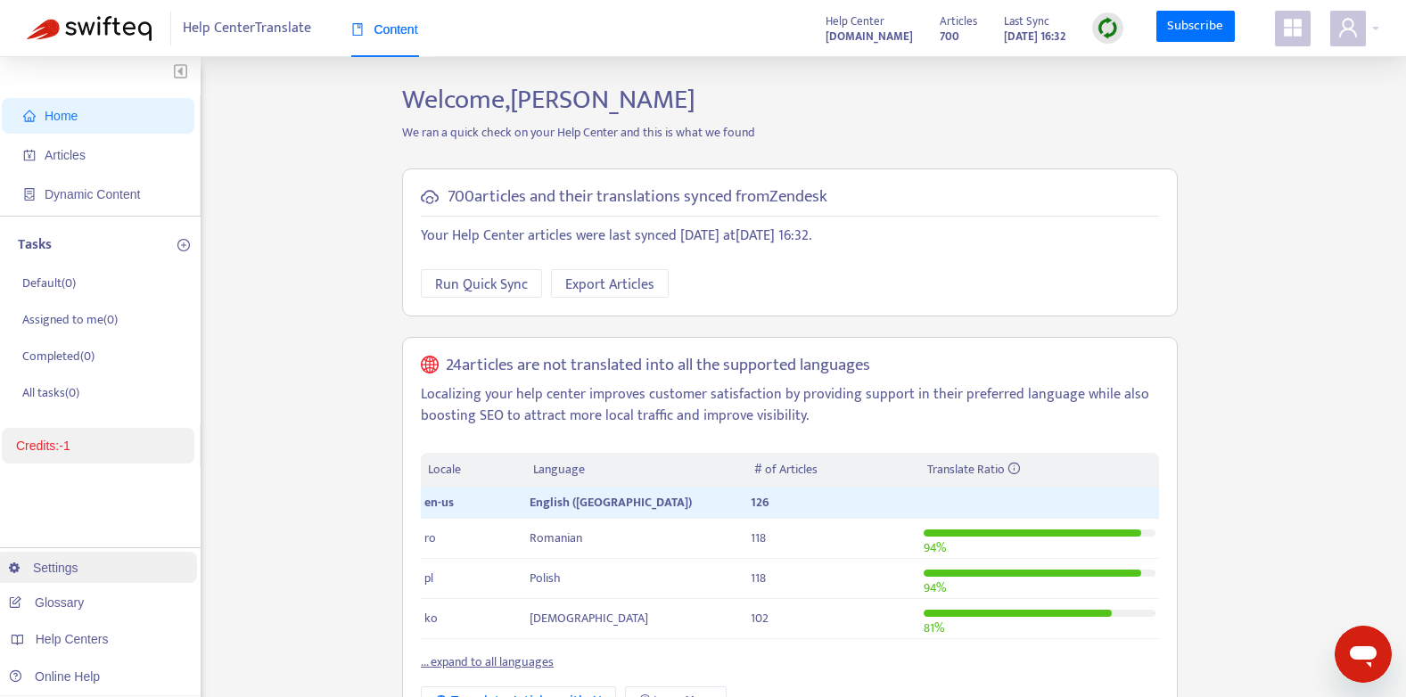
click at [78, 572] on link "Settings" at bounding box center [44, 568] width 70 height 14
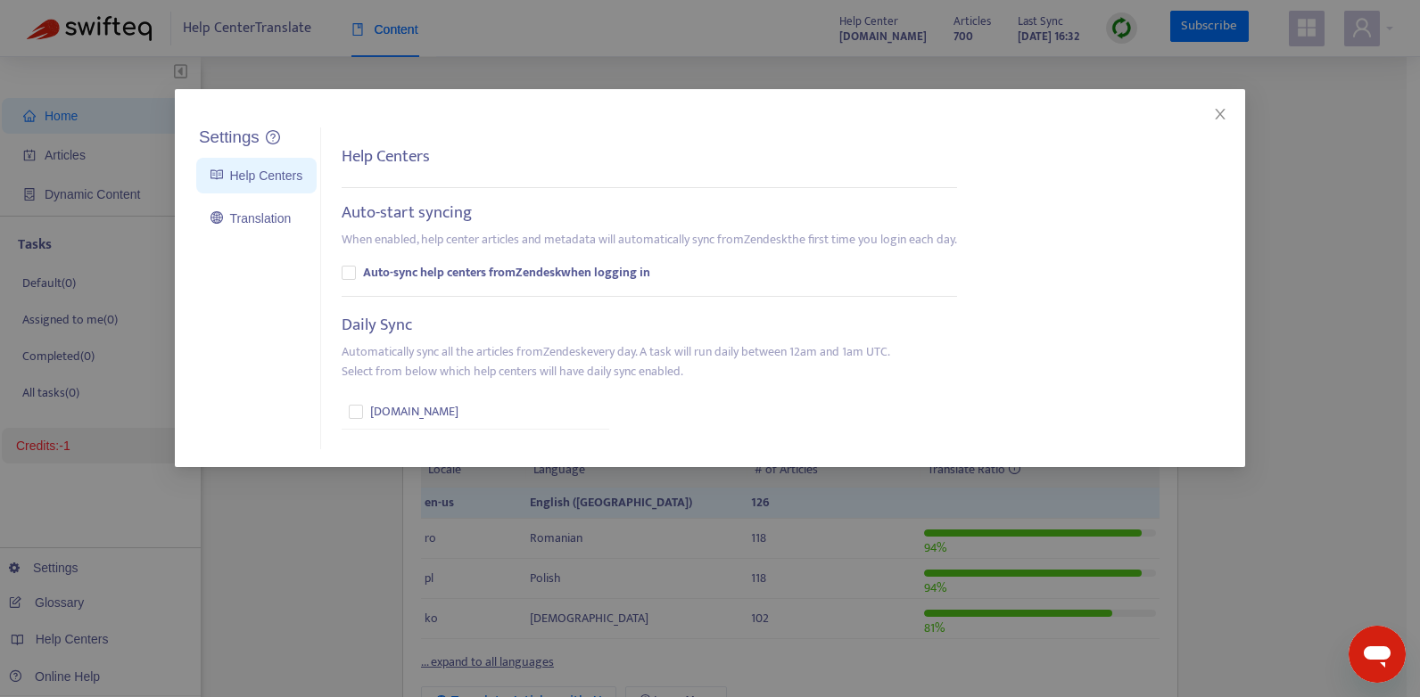
click at [260, 199] on ul "Settings Help Centers Translation" at bounding box center [257, 289] width 128 height 323
click at [1217, 114] on icon "close" at bounding box center [1220, 114] width 14 height 14
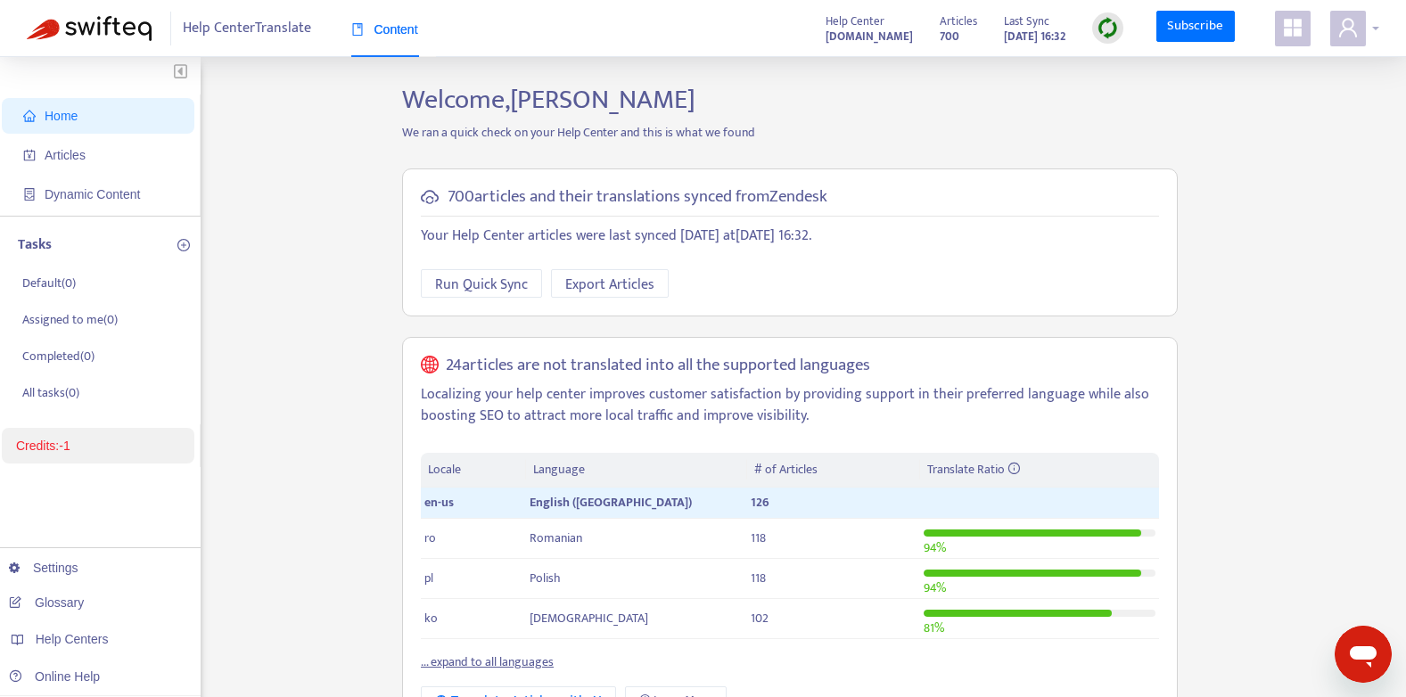
click at [1357, 44] on span at bounding box center [1349, 29] width 36 height 36
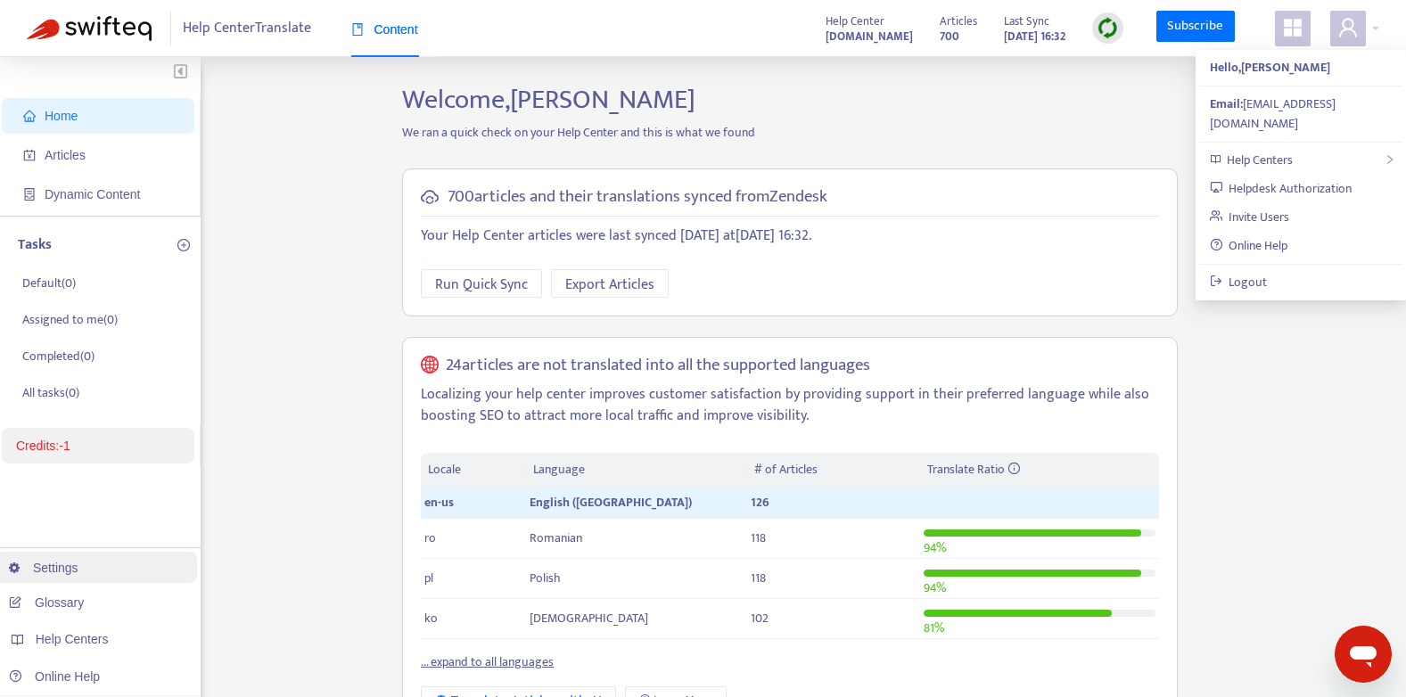
click at [78, 561] on link "Settings" at bounding box center [44, 568] width 70 height 14
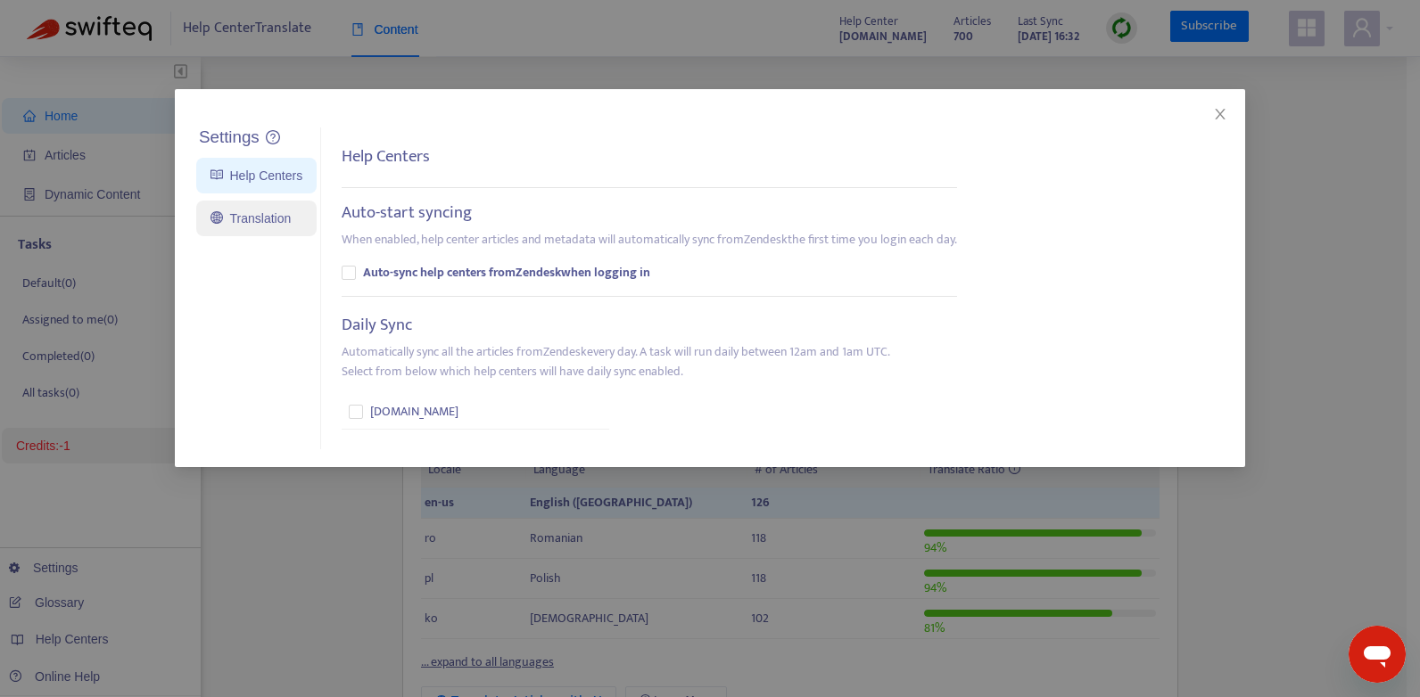
click at [259, 218] on link "Translation" at bounding box center [250, 218] width 80 height 14
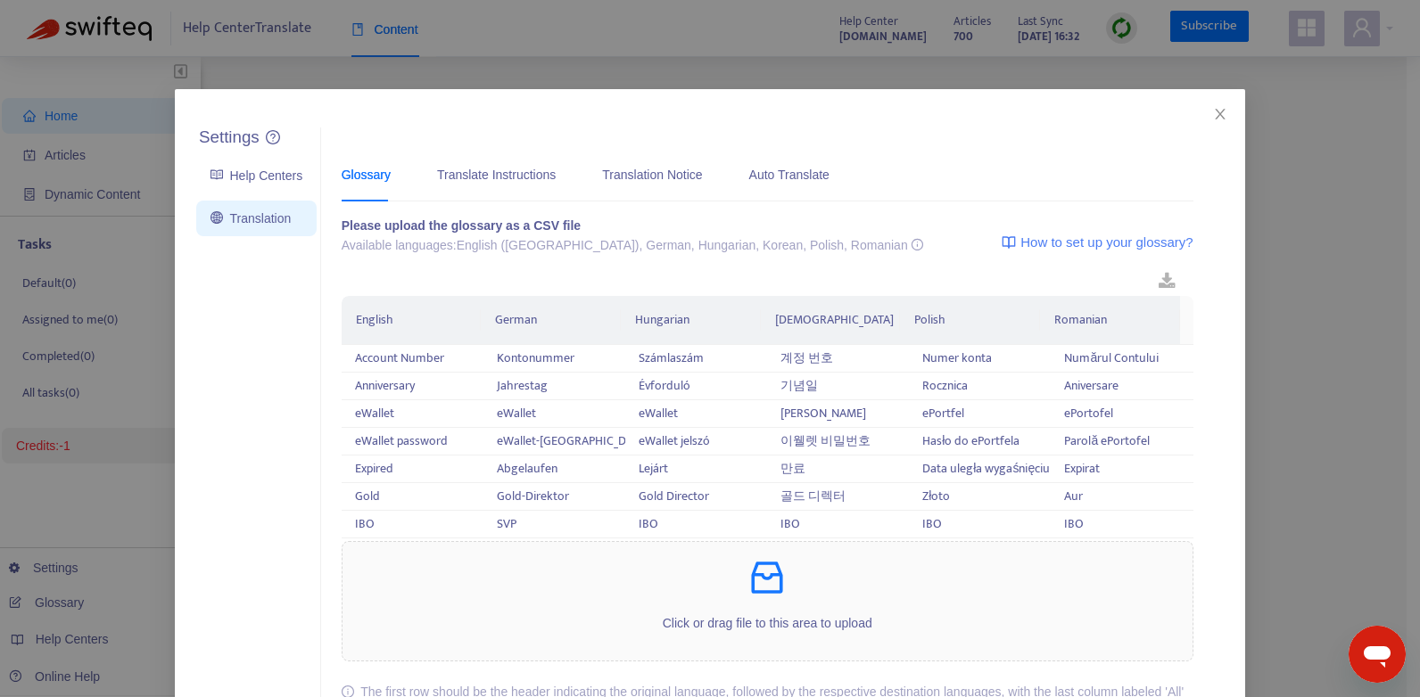
click at [124, 325] on div "Settings Help Centers Translation Settings Glossary Translate Instructions Tran…" at bounding box center [710, 348] width 1420 height 697
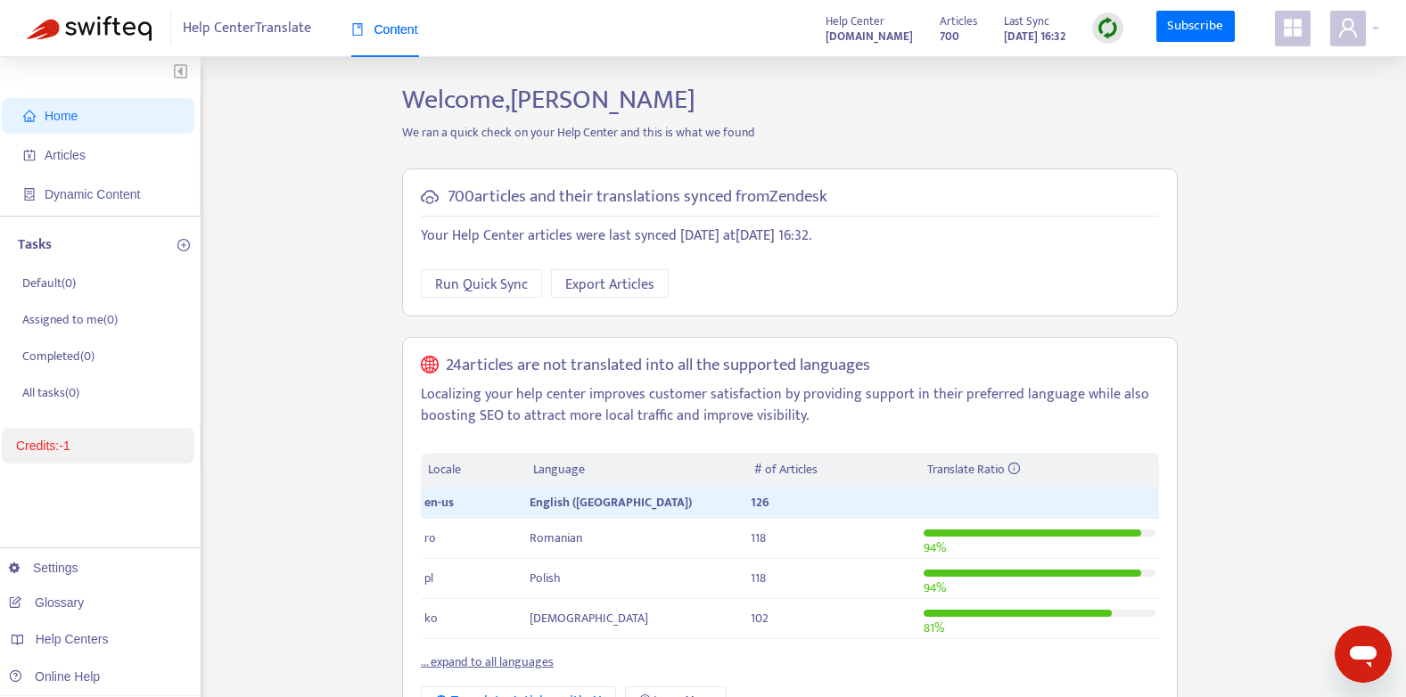
click at [1283, 37] on icon "appstore" at bounding box center [1293, 27] width 21 height 21
click at [343, 417] on div "Home Articles Dynamic Content Tasks Default ( 0 ) Assigned to me ( 0 ) Complete…" at bounding box center [703, 605] width 1353 height 1043
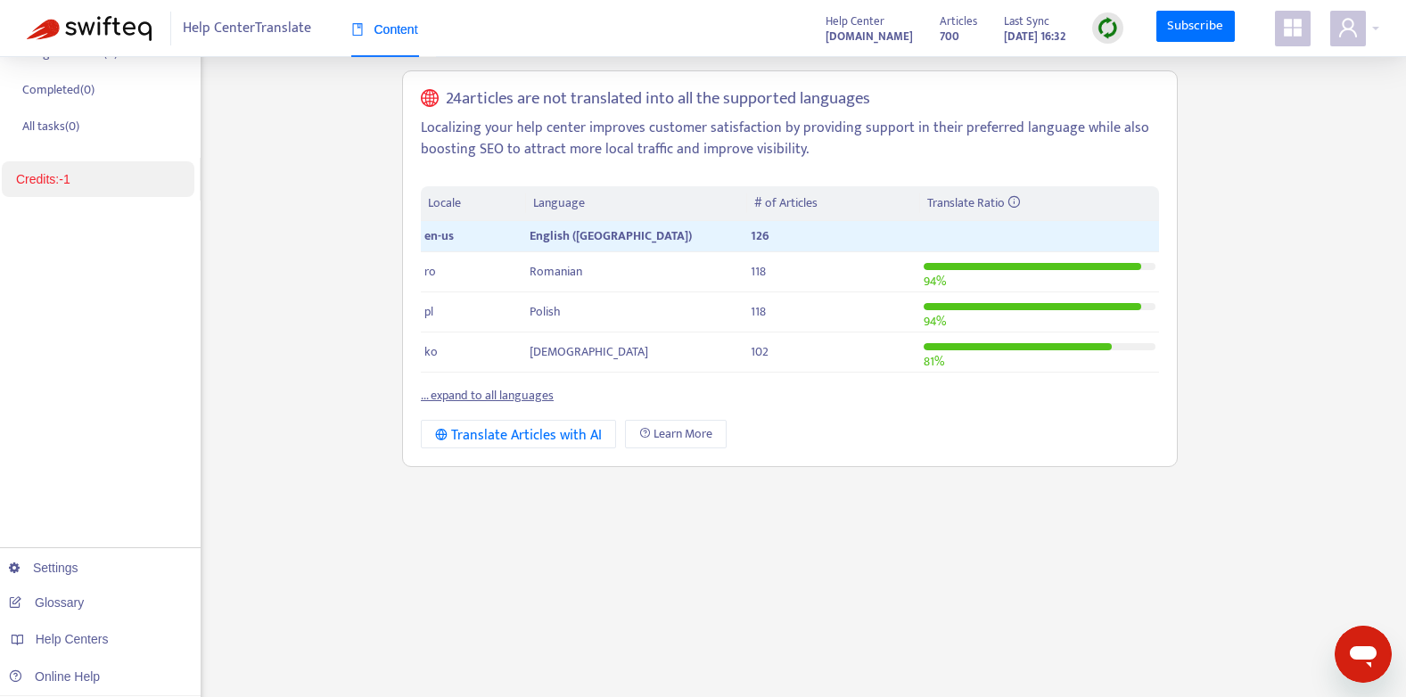
scroll to position [357, 0]
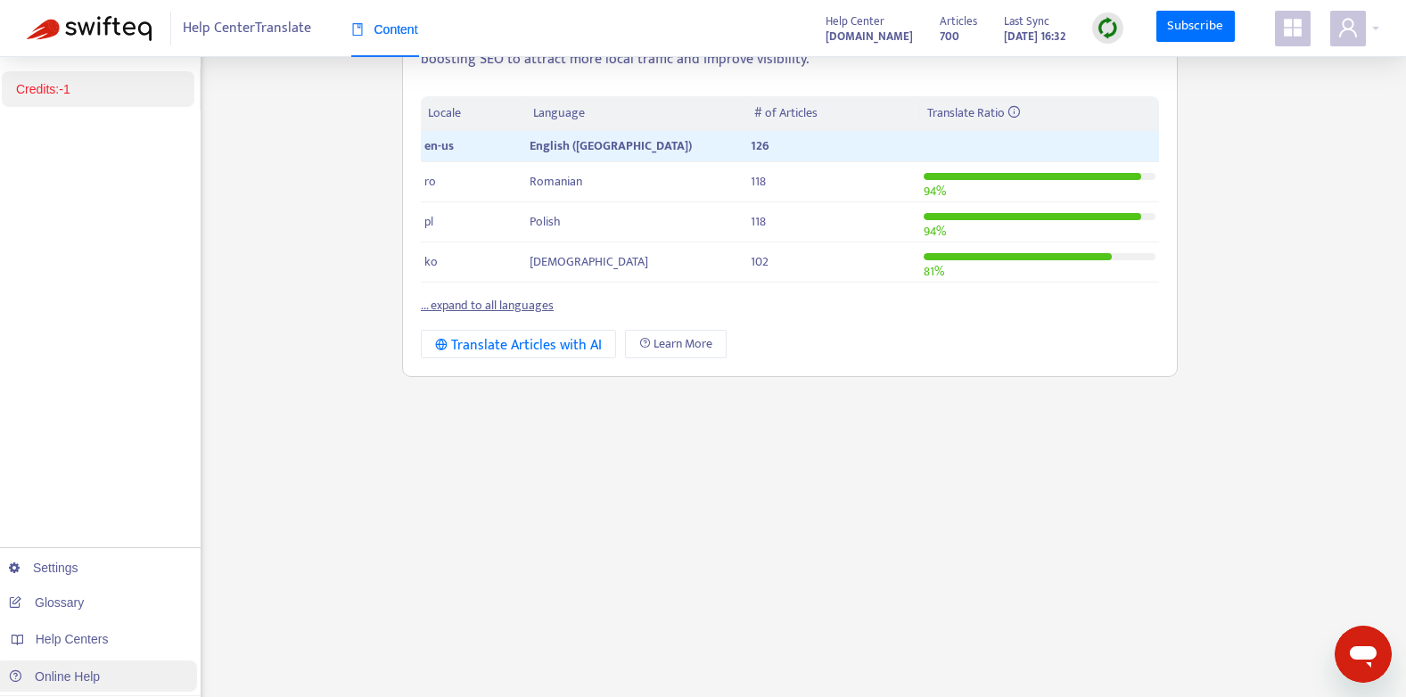
click at [100, 684] on link "Online Help" at bounding box center [54, 677] width 91 height 14
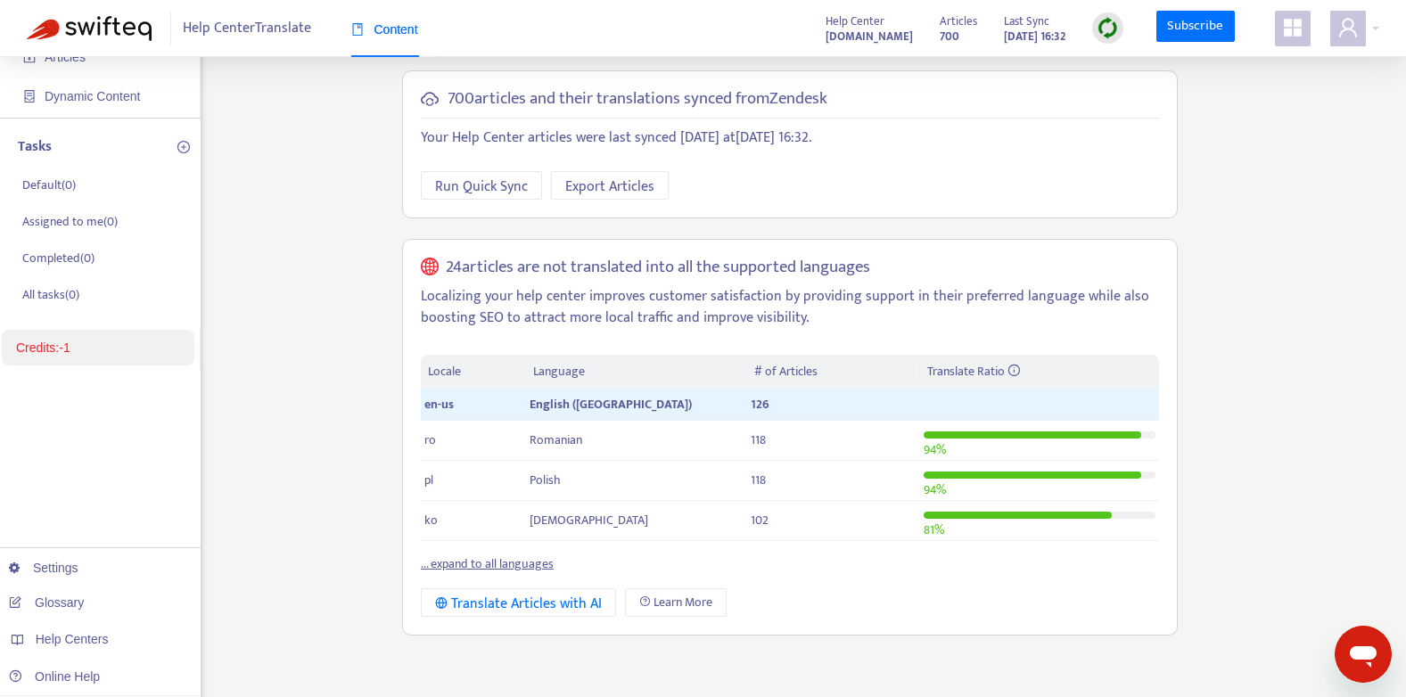
scroll to position [0, 0]
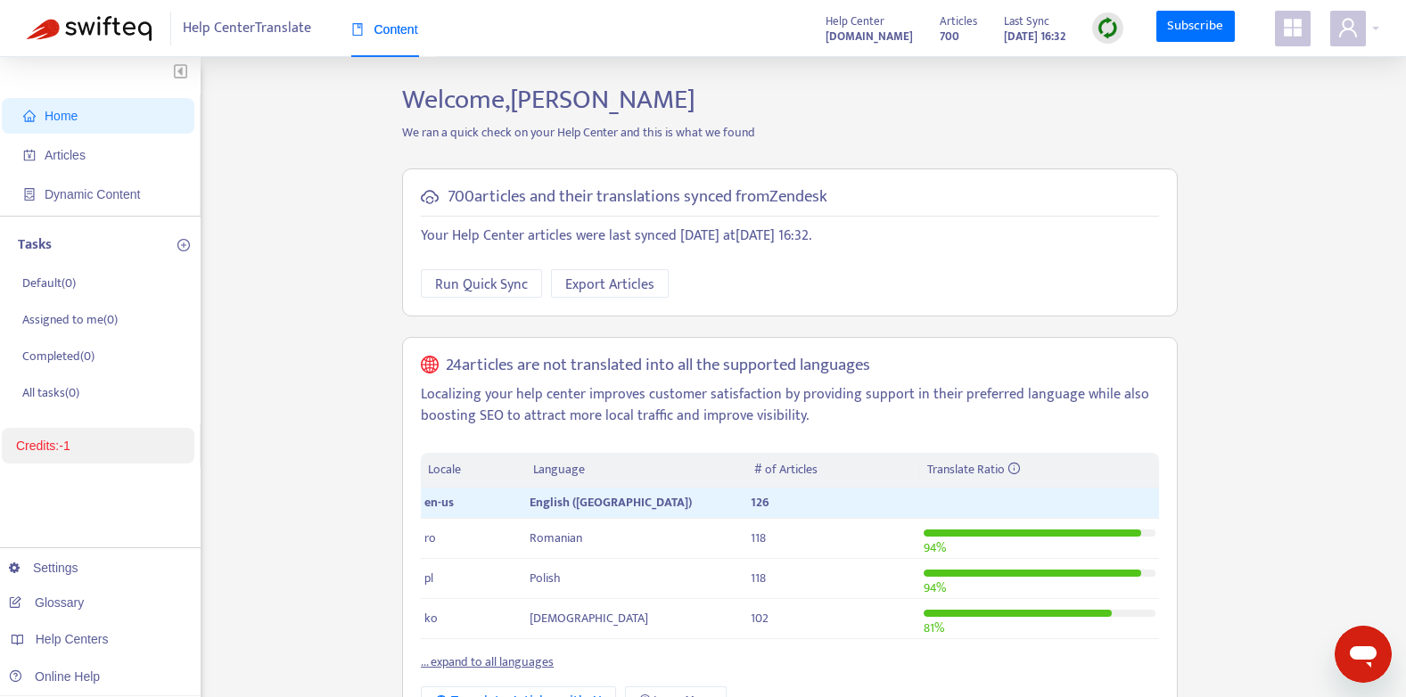
click at [83, 82] on button "button" at bounding box center [100, 71] width 201 height 29
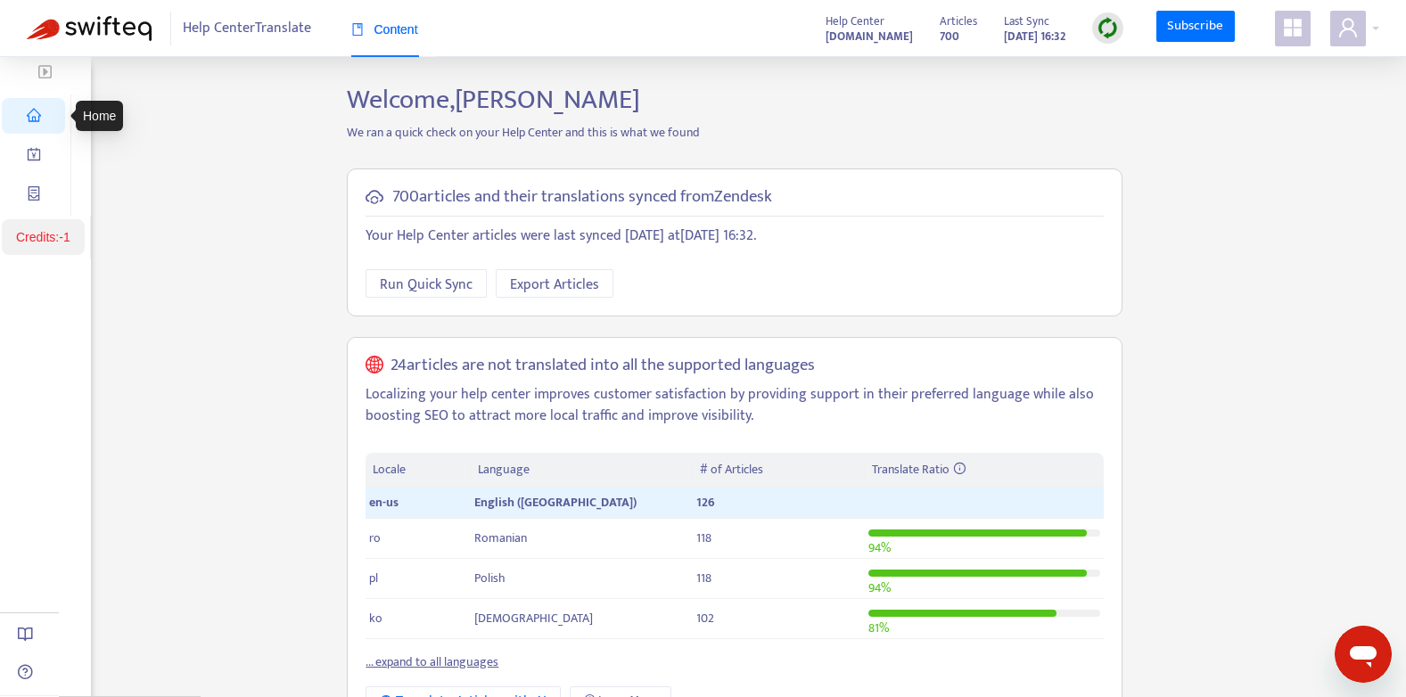
click at [40, 108] on icon "home" at bounding box center [34, 115] width 14 height 14
click at [43, 79] on img "button" at bounding box center [44, 71] width 13 height 15
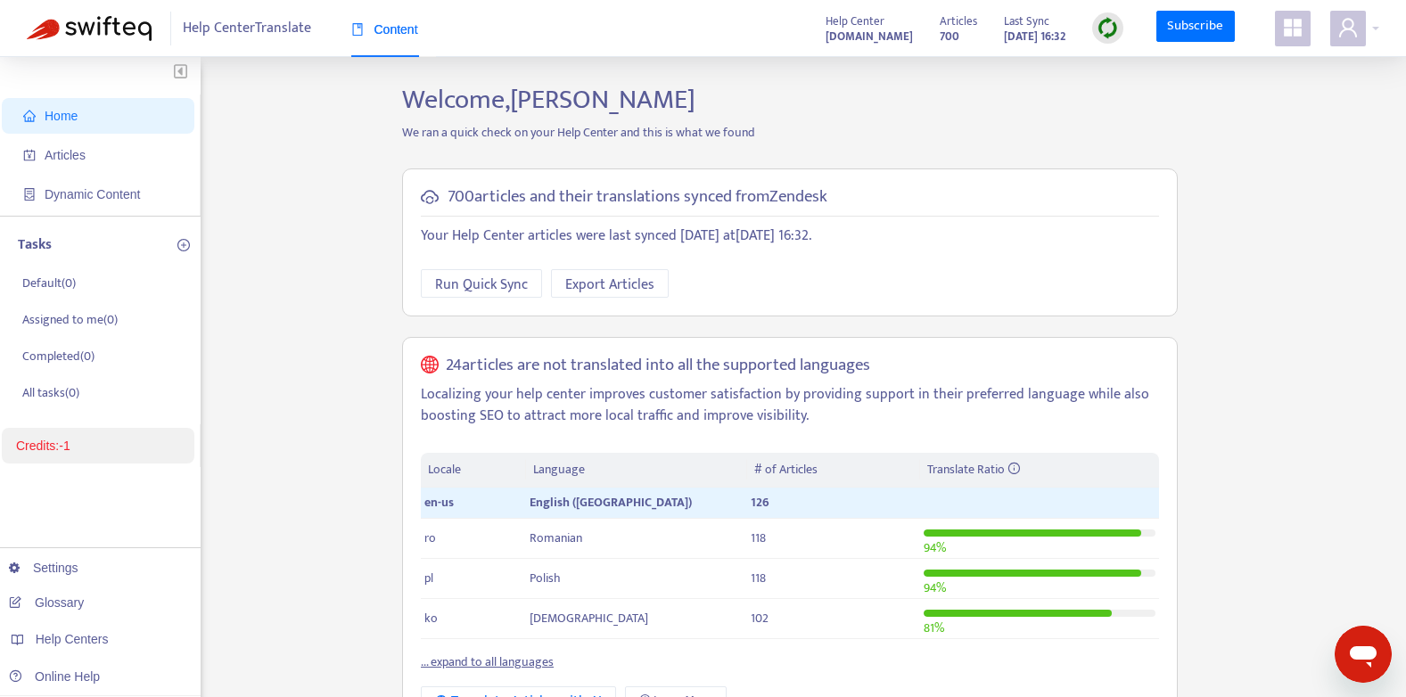
click at [44, 120] on span "Home" at bounding box center [101, 116] width 157 height 36
